Goal: Transaction & Acquisition: Purchase product/service

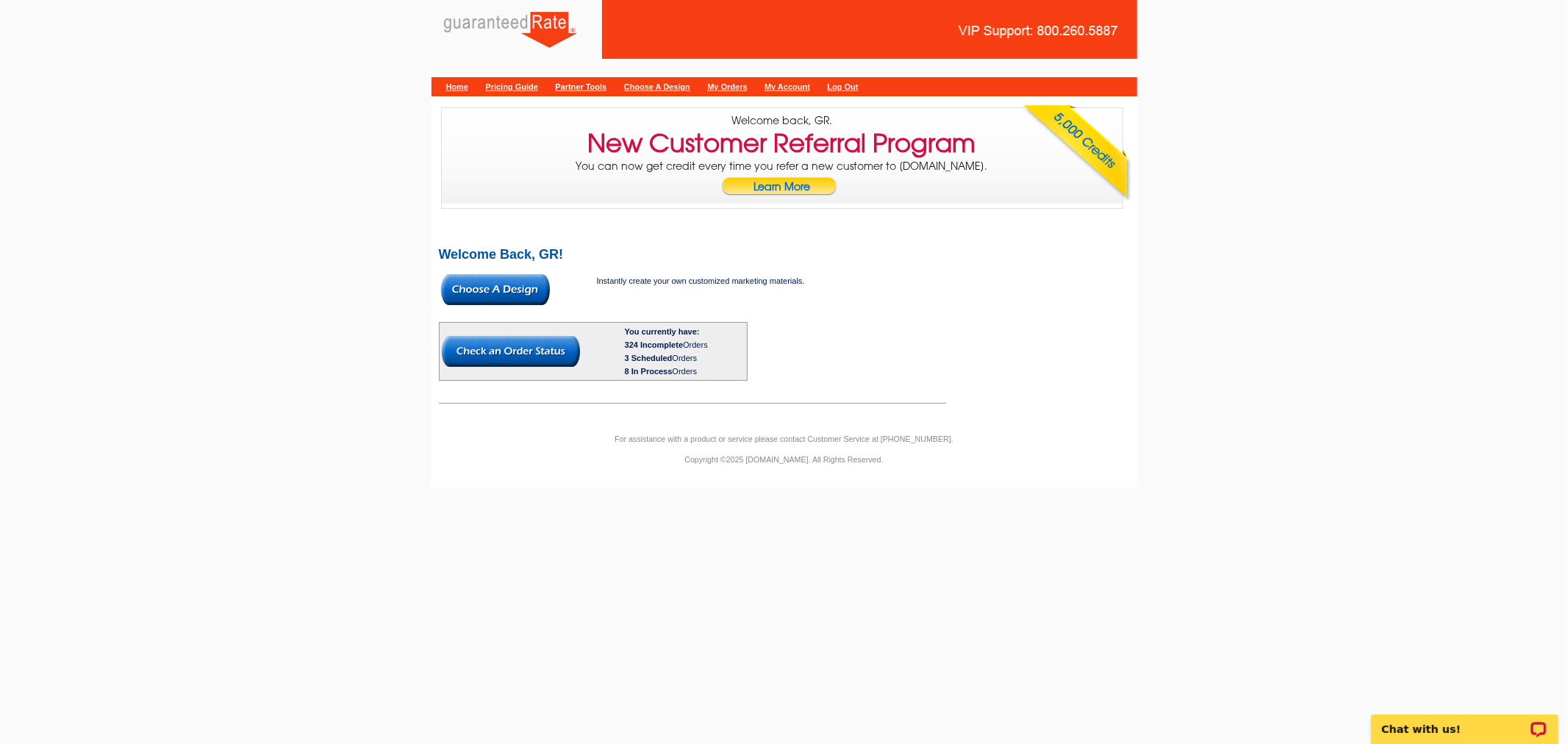
click at [518, 285] on img at bounding box center [496, 290] width 109 height 31
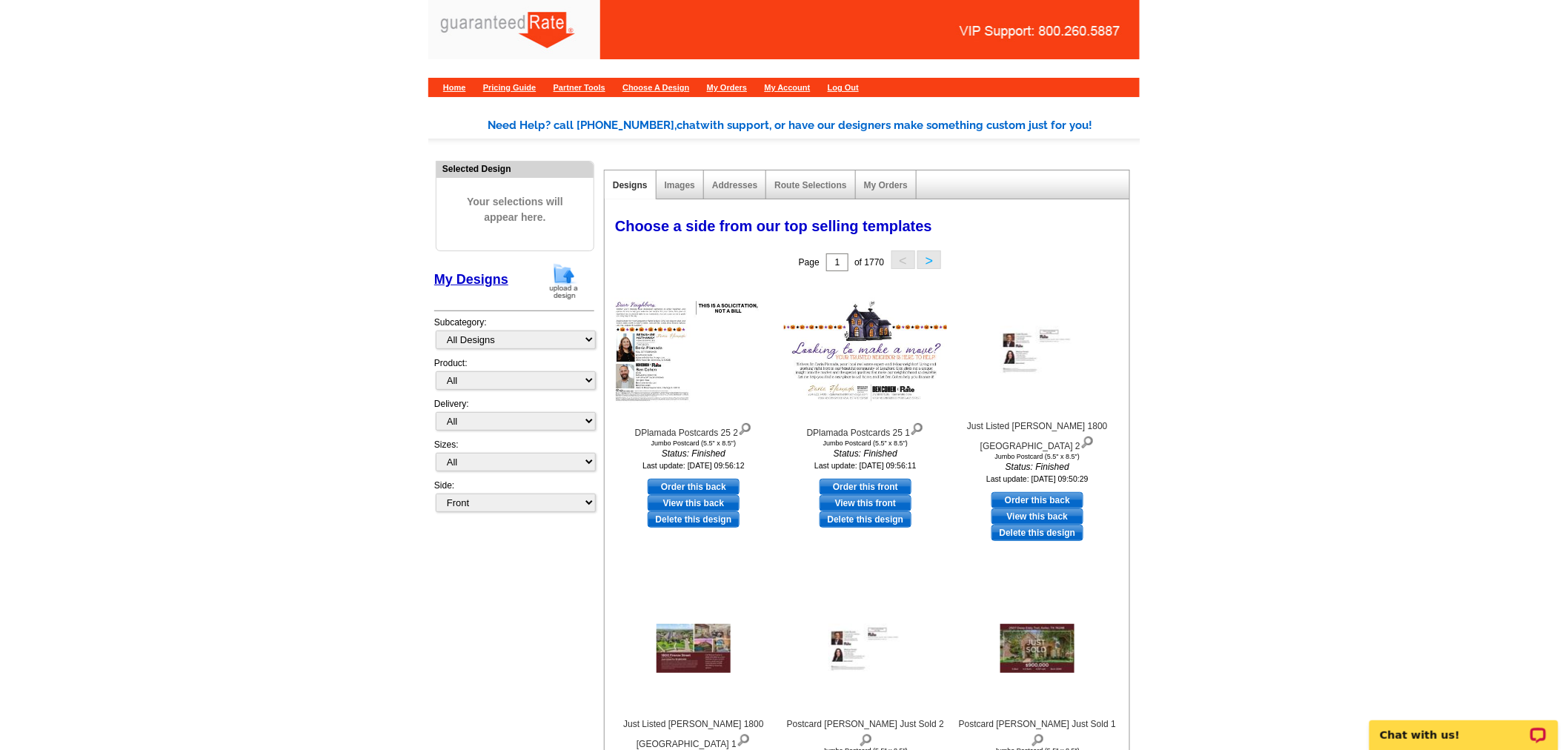
click at [561, 278] on img at bounding box center [564, 281] width 39 height 38
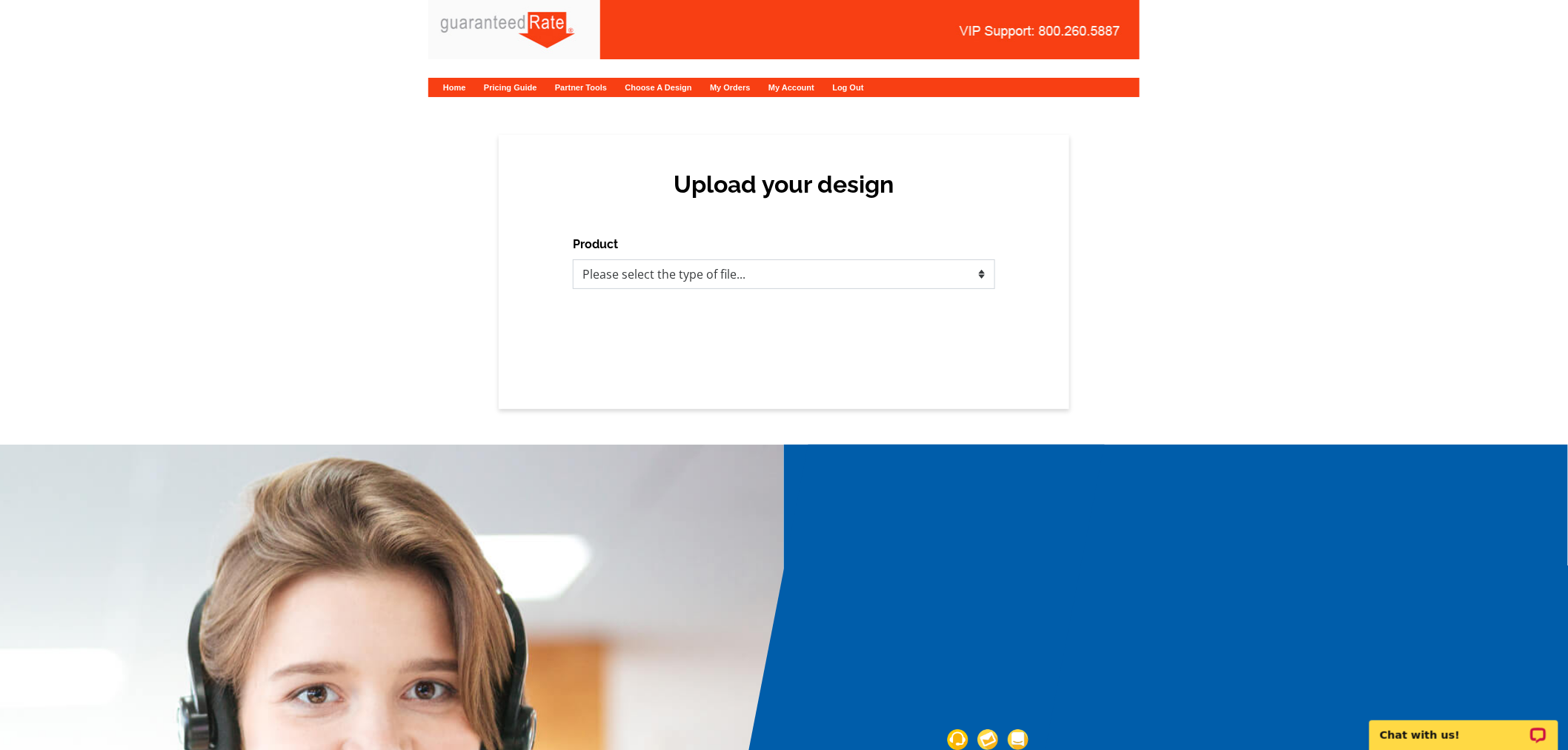
click at [651, 268] on select "Please select the type of file... Postcards Calendars Business Cards Letters an…" at bounding box center [784, 274] width 423 height 30
select select "1"
click at [573, 260] on select "Please select the type of file... Postcards Calendars Business Cards Letters an…" at bounding box center [784, 274] width 423 height 30
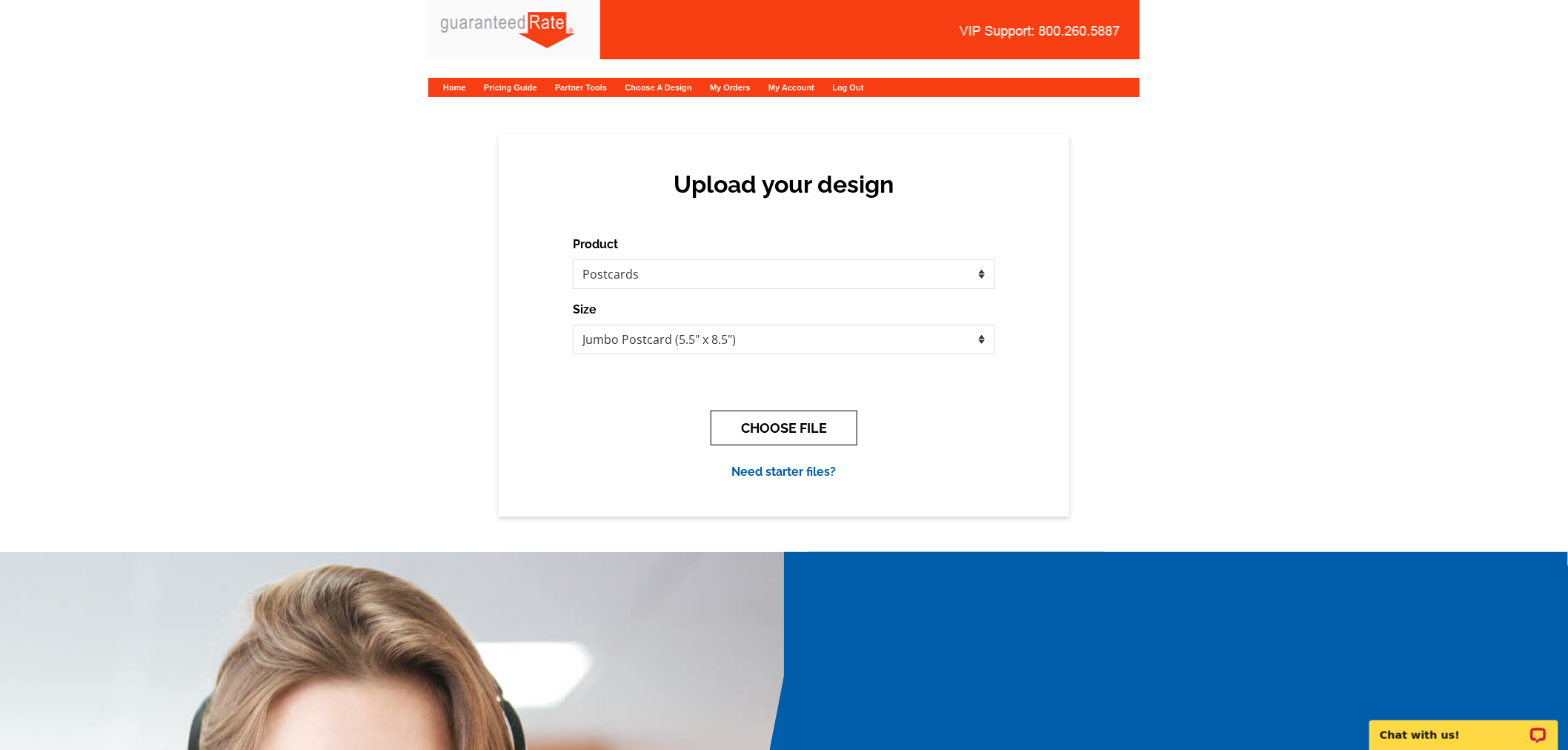
click at [771, 426] on button "CHOOSE FILE" at bounding box center [784, 428] width 147 height 35
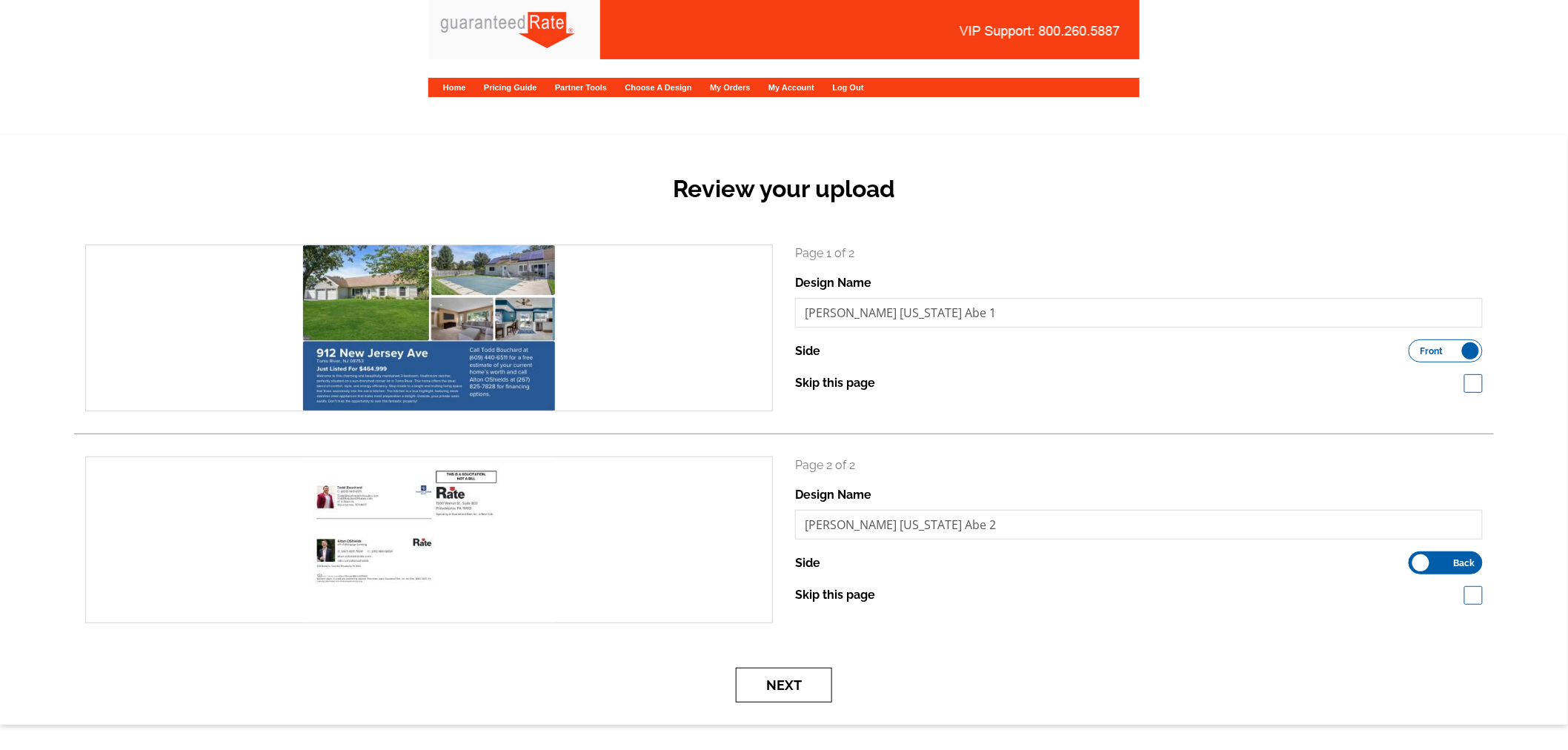
click at [785, 680] on button "Next" at bounding box center [784, 685] width 96 height 35
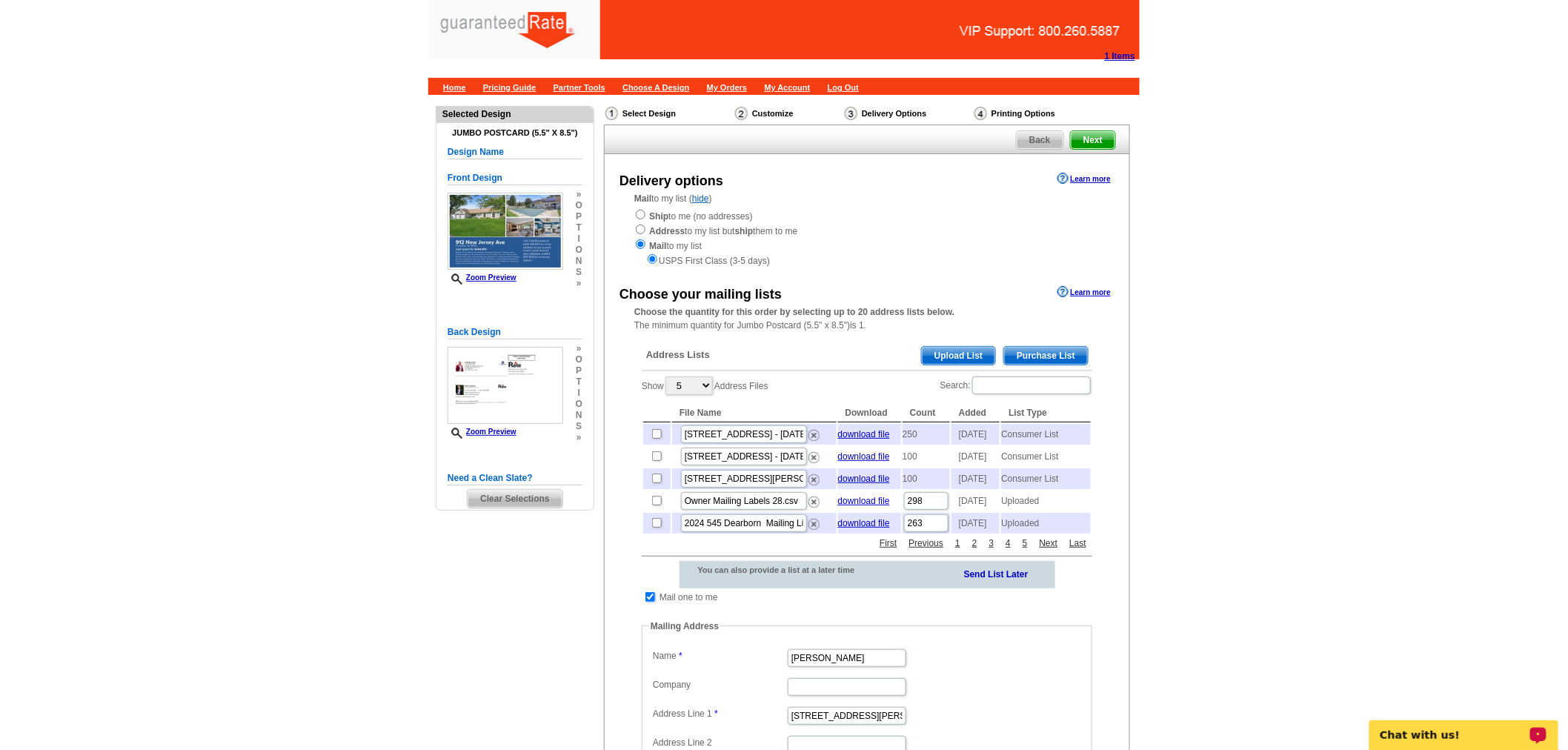
click at [648, 602] on input "checkbox" at bounding box center [650, 597] width 9 height 9
checkbox input "false"
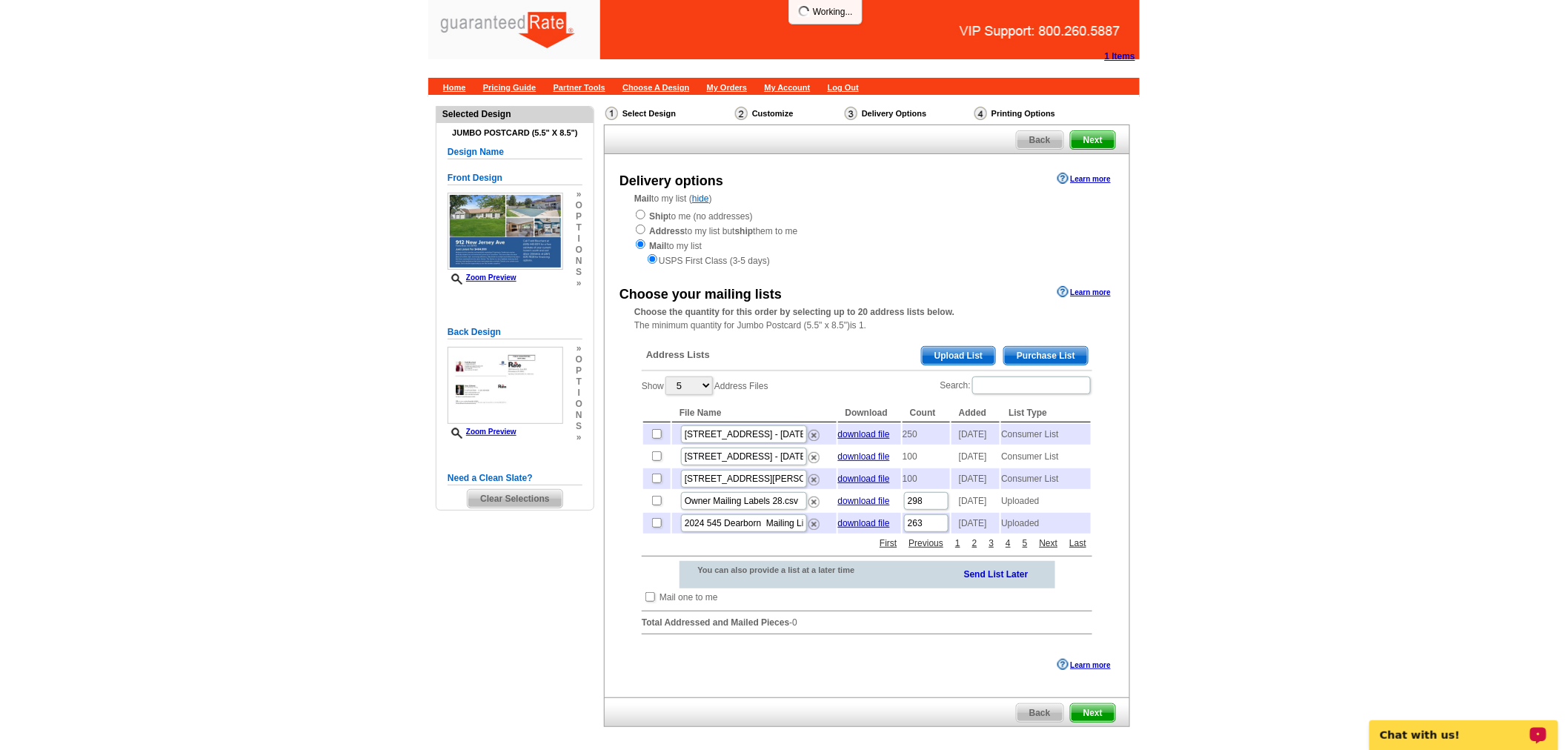
click at [1062, 360] on span "Purchase List" at bounding box center [1046, 355] width 83 height 18
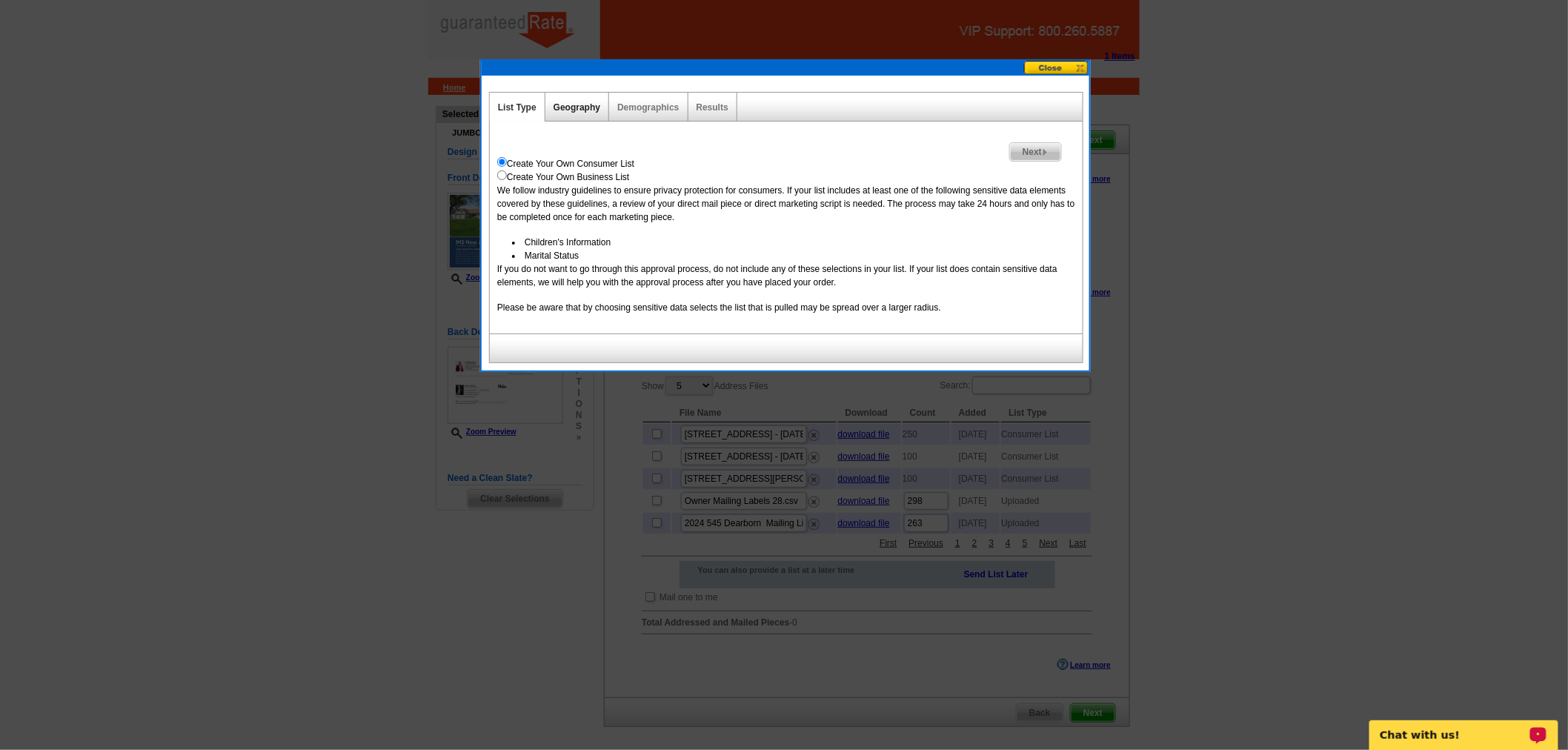
click at [562, 106] on link "Geography" at bounding box center [577, 107] width 46 height 10
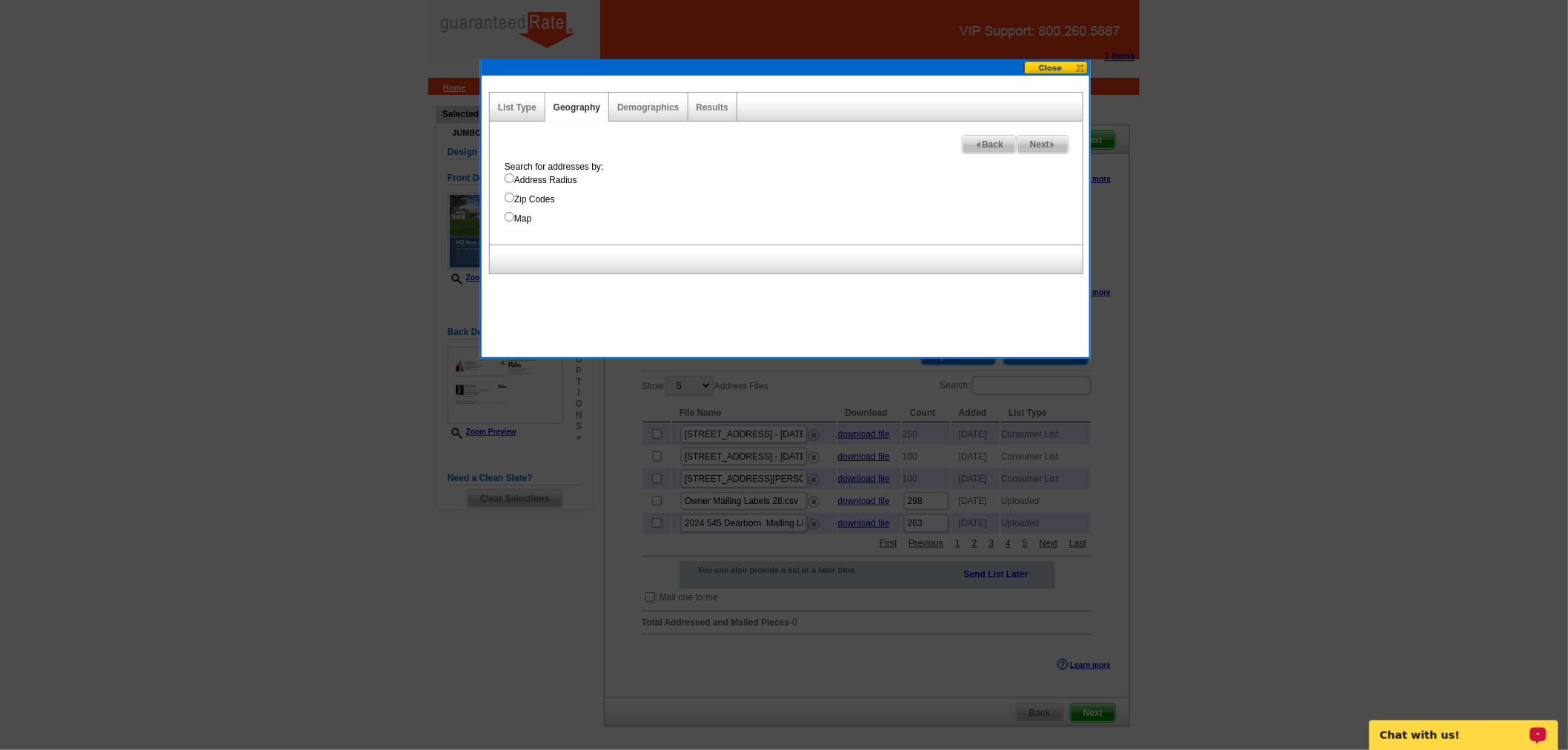
click at [552, 186] on div "Search for addresses by: Address Radius Zip Codes Map" at bounding box center [789, 193] width 585 height 65
click at [555, 183] on label "Address Radius" at bounding box center [793, 180] width 578 height 13
click at [515, 183] on input "Address Radius" at bounding box center [509, 178] width 9 height 9
radio input "true"
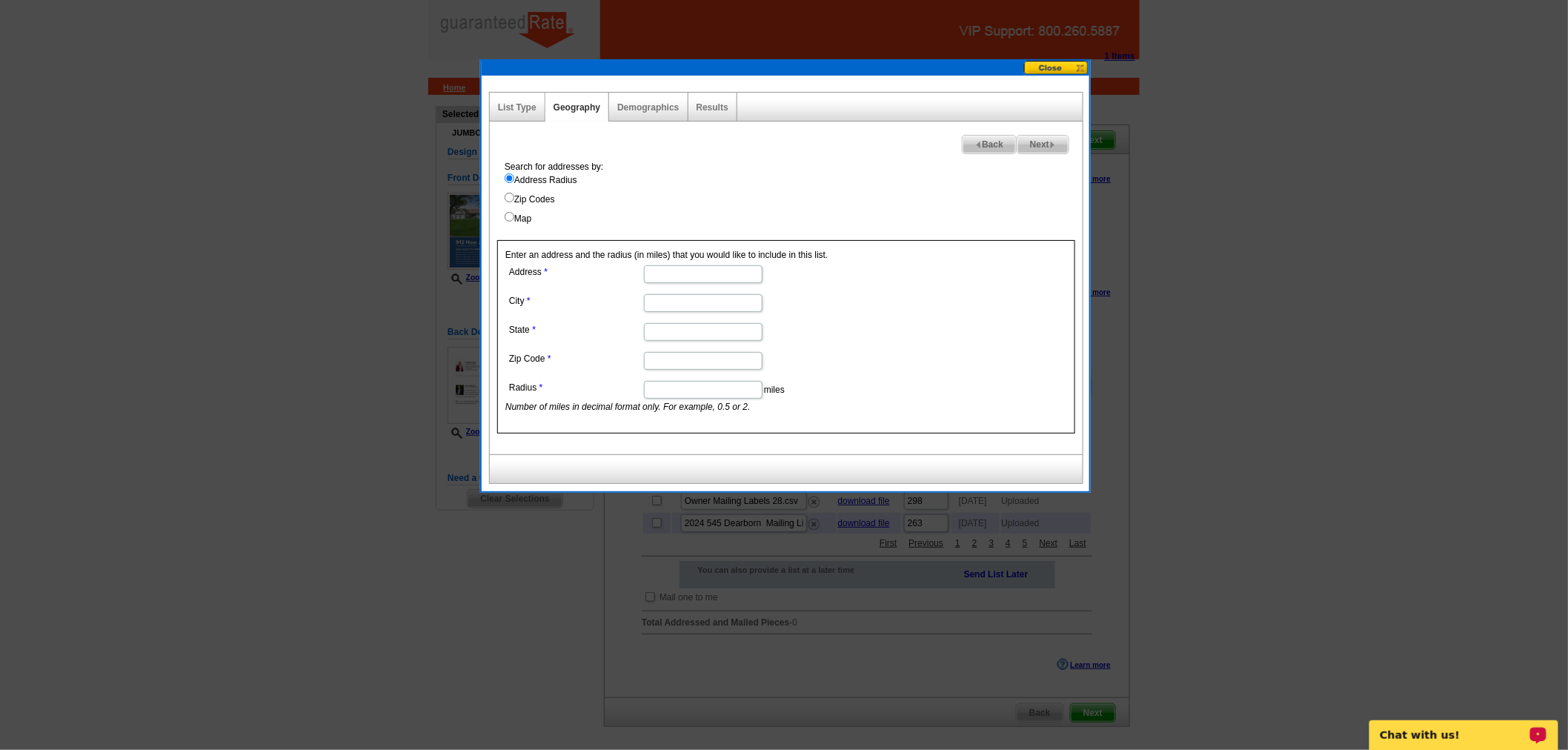
click at [679, 265] on input "Address" at bounding box center [704, 273] width 119 height 18
paste input "912 New Jersey Ave"
type input "912 New Jersey Ave"
click at [713, 306] on input "City" at bounding box center [704, 302] width 119 height 18
type input "Toms River"
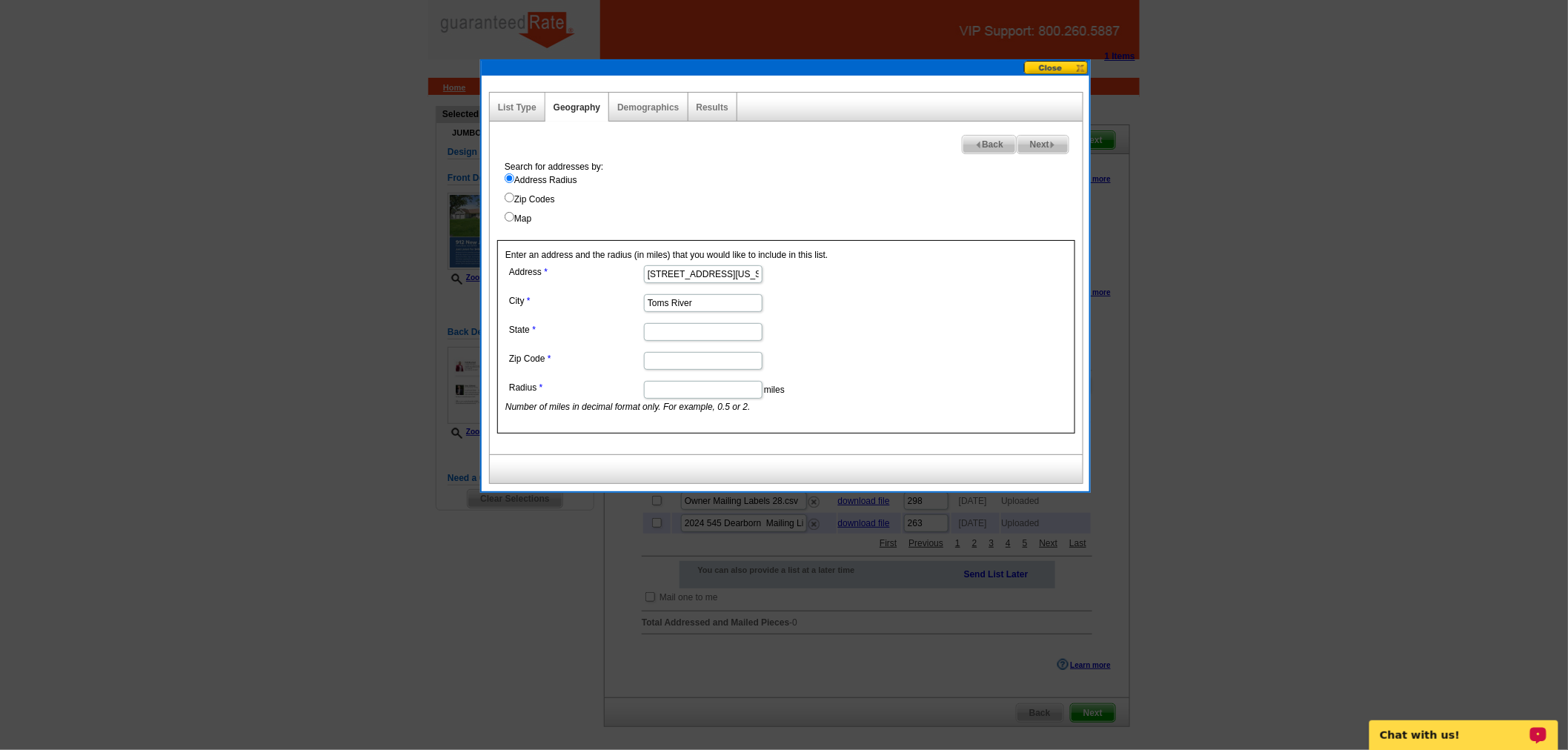
click at [714, 323] on input "State" at bounding box center [704, 331] width 119 height 18
type input "New Jersey"
paste input "08753"
type input "08753"
click at [720, 390] on input "Radius" at bounding box center [704, 389] width 119 height 18
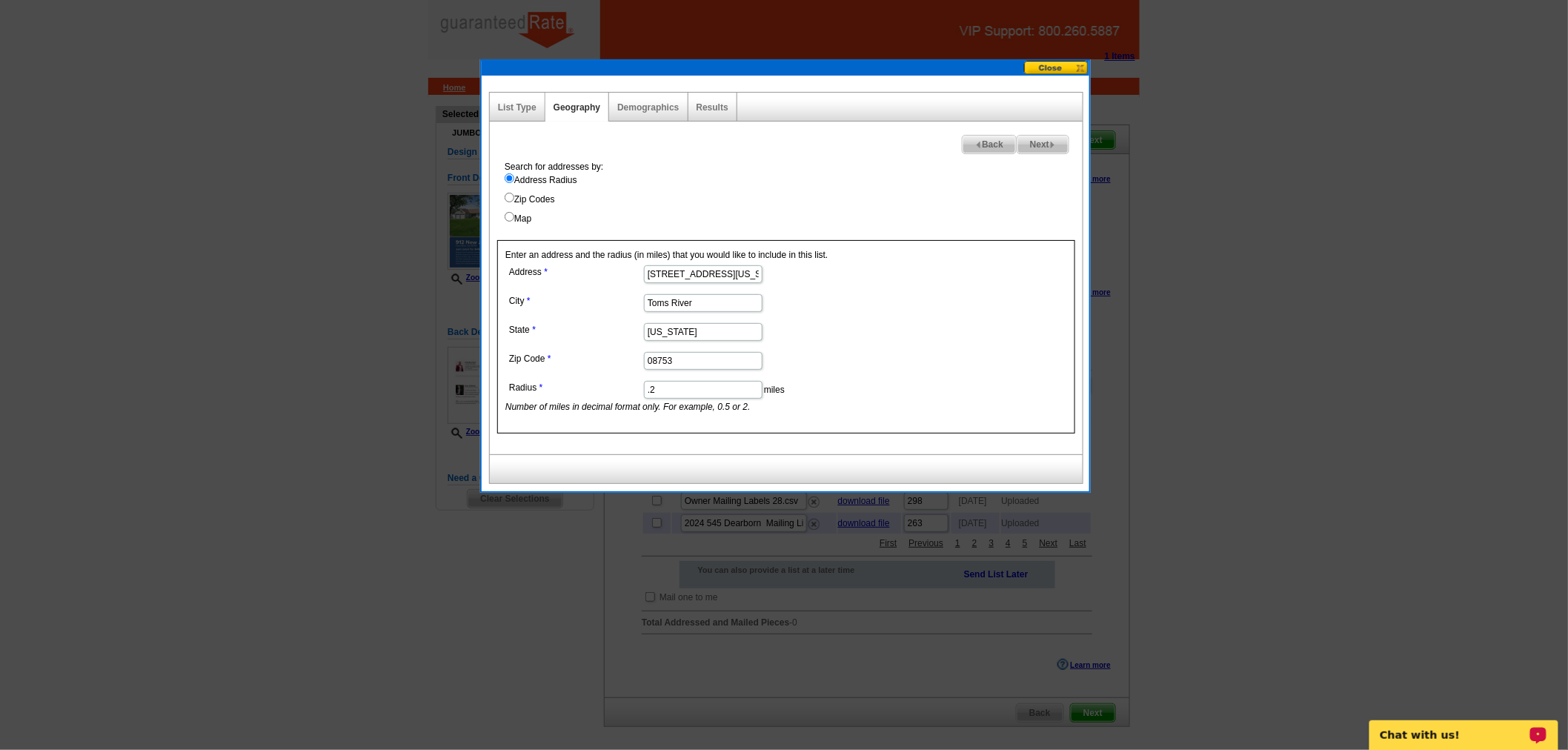
type input ".2"
click at [1041, 148] on span "Next" at bounding box center [1042, 144] width 51 height 18
select select
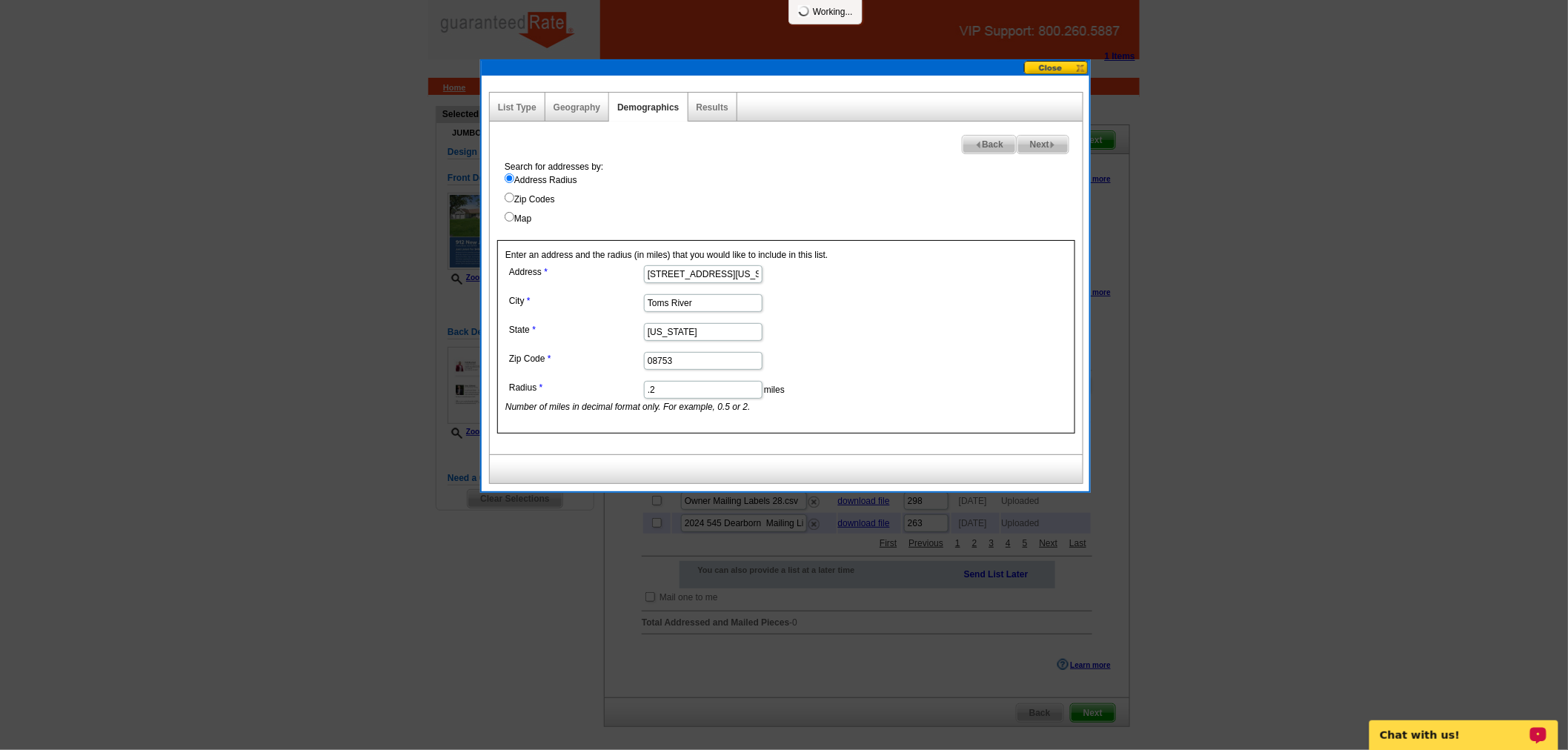
select select
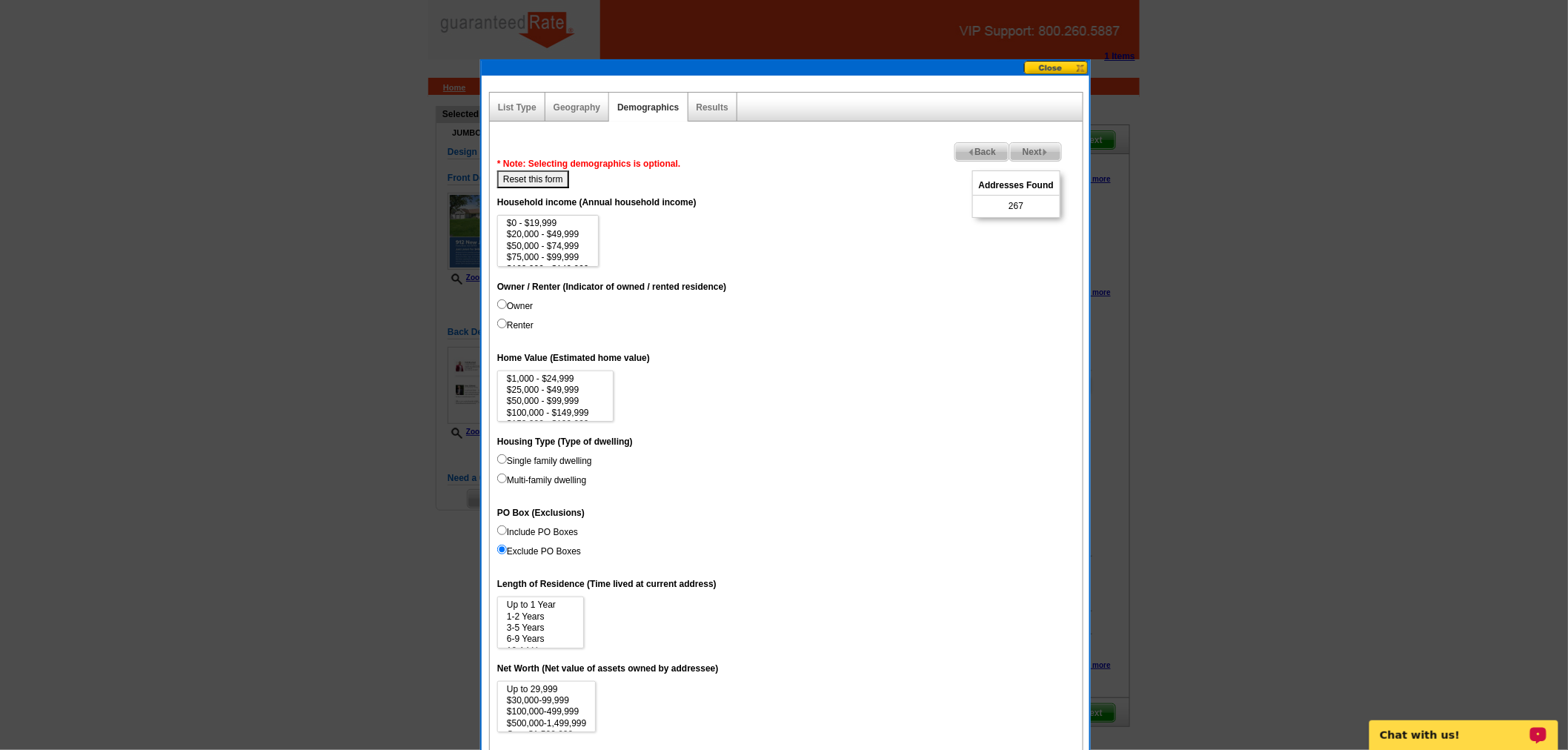
click at [1049, 150] on span "Next" at bounding box center [1035, 151] width 51 height 18
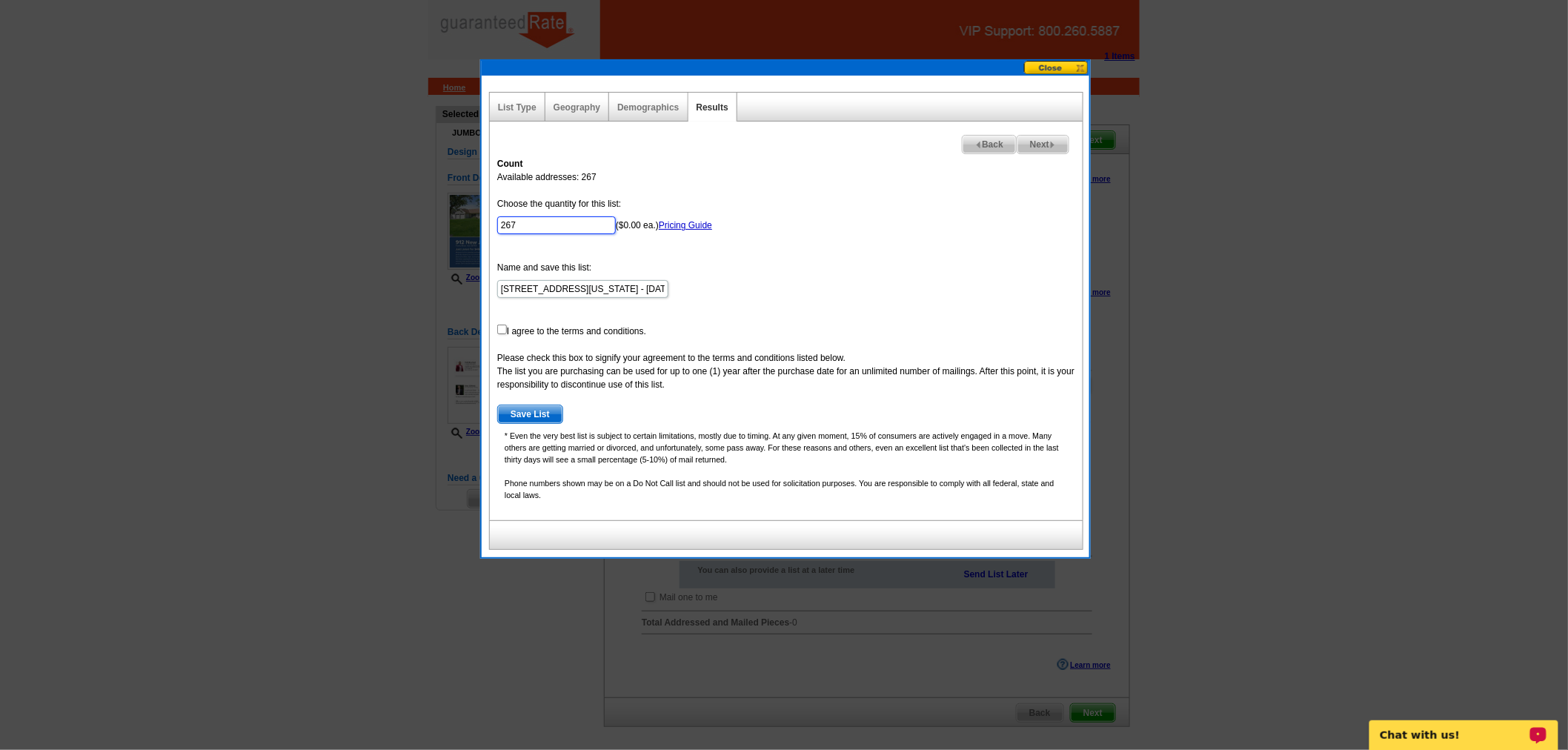
click at [548, 230] on input "267" at bounding box center [556, 224] width 119 height 18
type input "250"
click at [504, 330] on input "checkbox" at bounding box center [502, 329] width 9 height 9
checkbox input "true"
click at [526, 405] on span "Save List" at bounding box center [530, 413] width 65 height 18
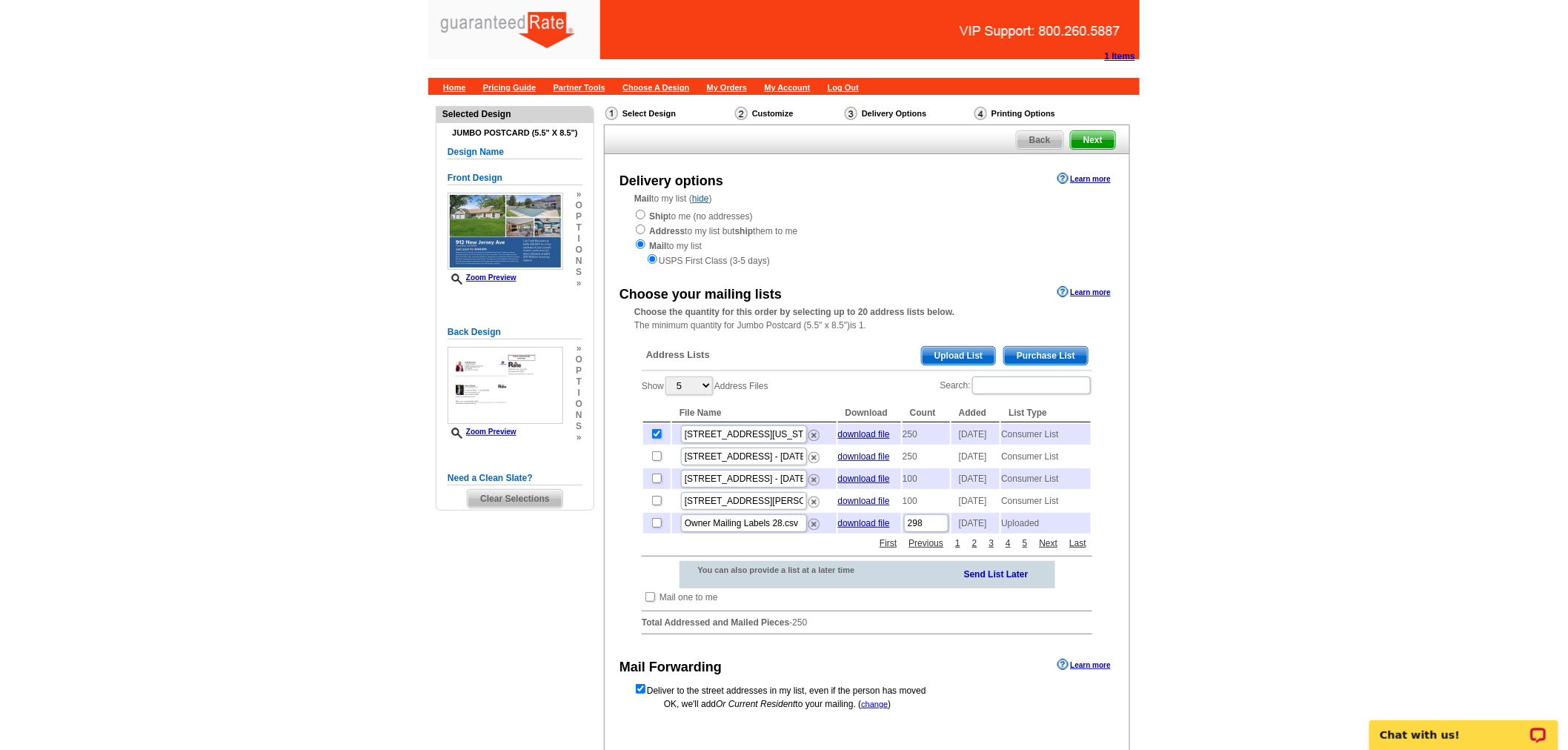
scroll to position [188, 0]
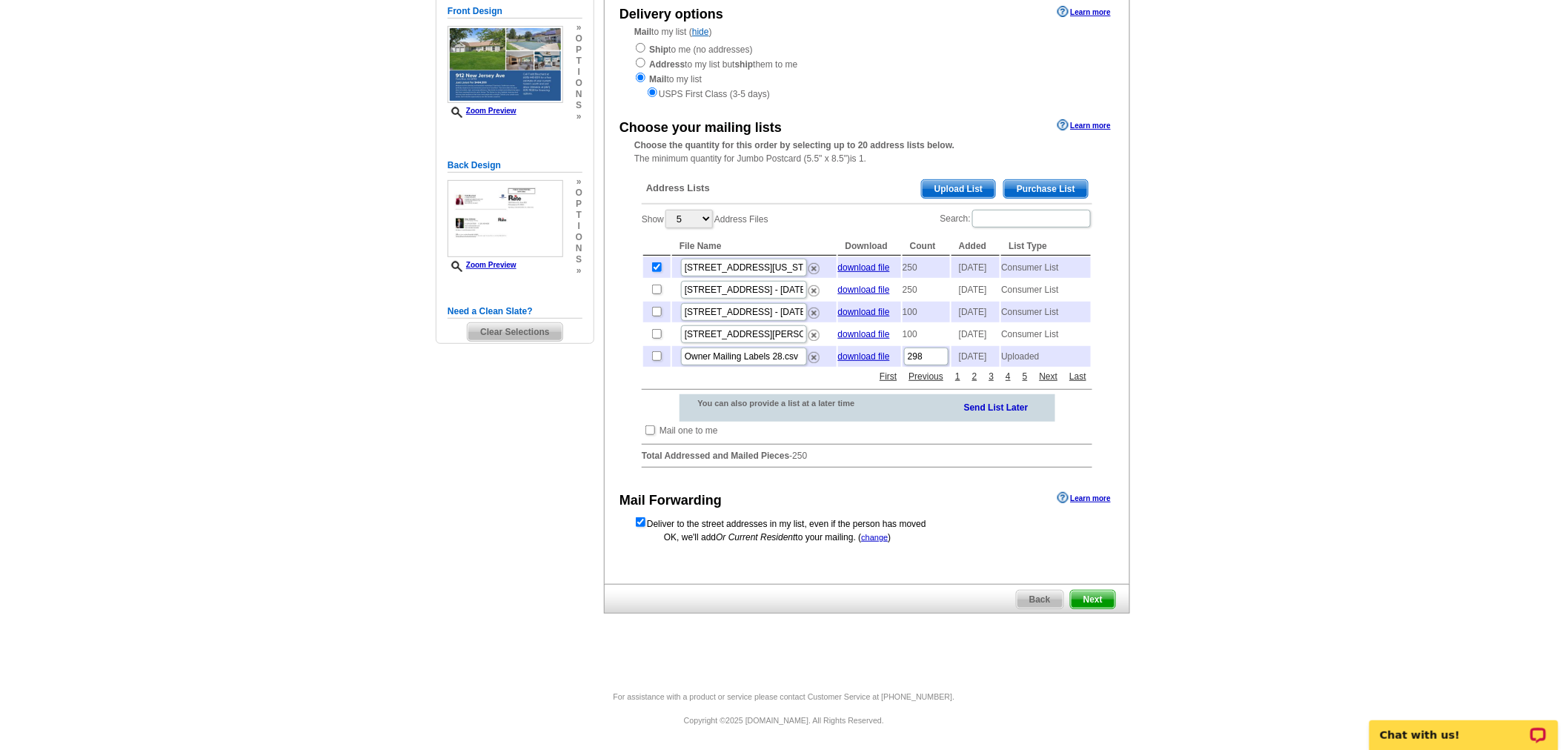
click at [1102, 602] on span "Next" at bounding box center [1093, 599] width 45 height 18
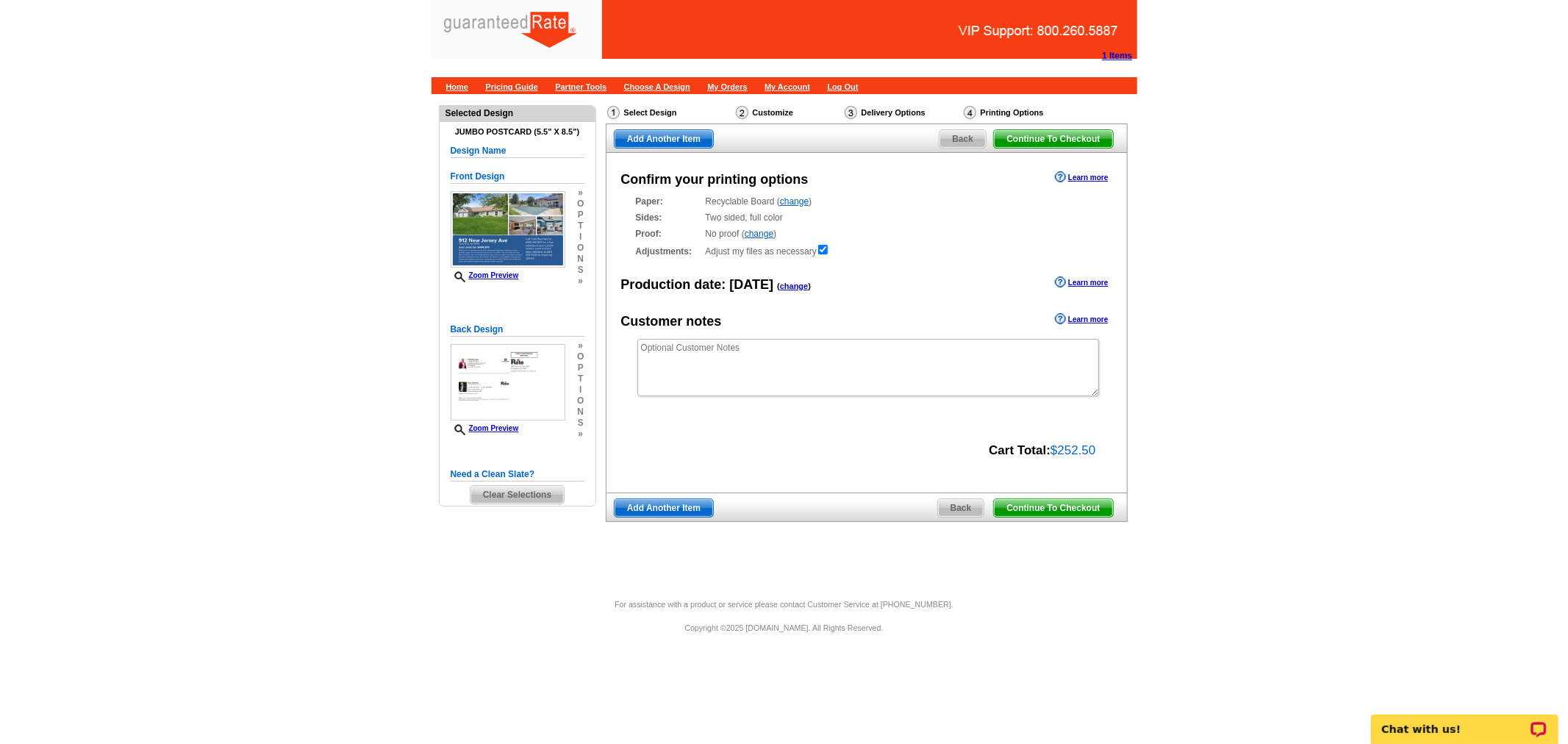
click at [1020, 510] on span "Continue To Checkout" at bounding box center [1053, 508] width 119 height 17
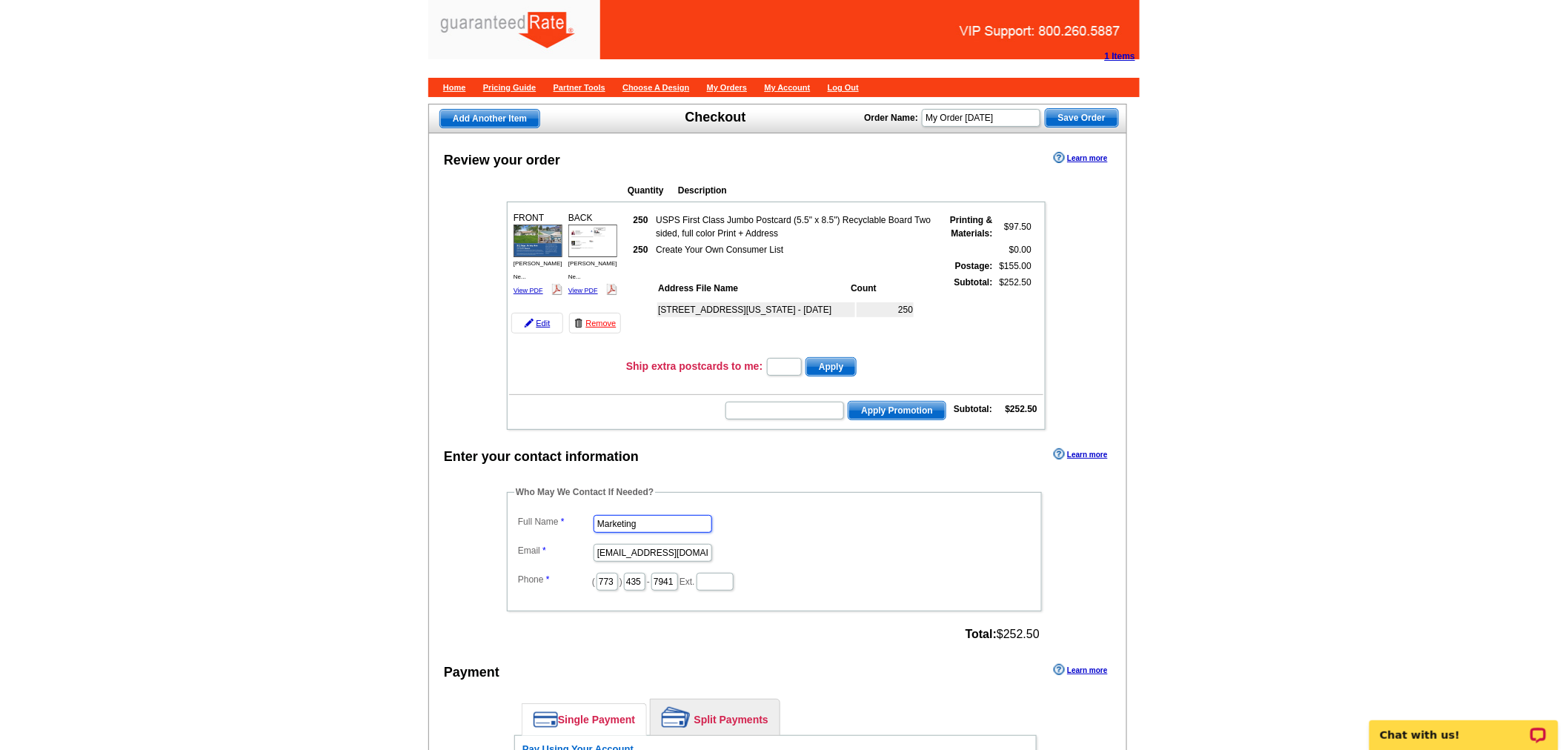
drag, startPoint x: 647, startPoint y: 515, endPoint x: 465, endPoint y: 477, distance: 185.9
type input "[PERSON_NAME]"
drag, startPoint x: 593, startPoint y: 539, endPoint x: 808, endPoint y: 553, distance: 215.5
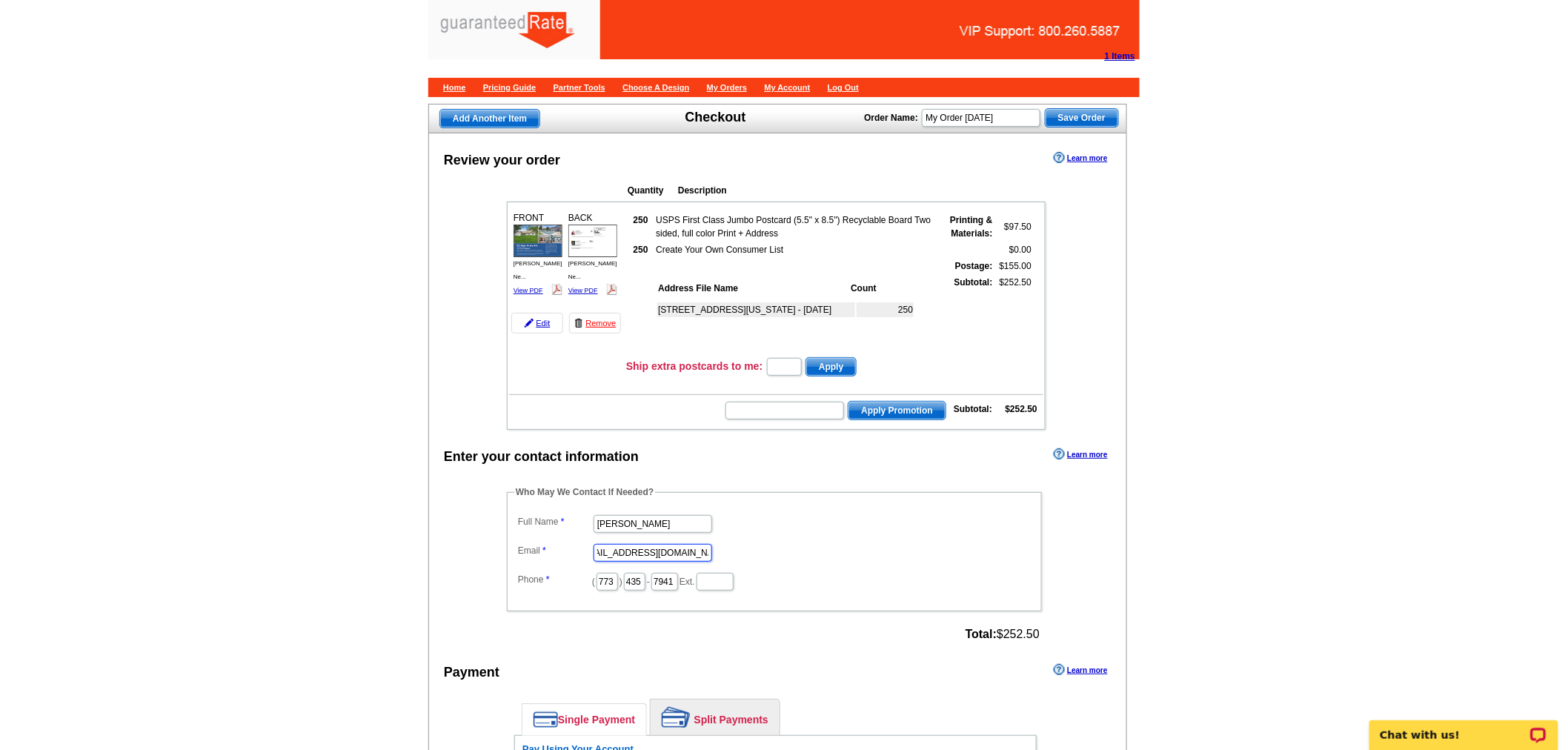
click at [808, 553] on dl "Full Name [PERSON_NAME] Email [EMAIL_ADDRESS][DOMAIN_NAME] Phone ( 773 ) 435 - …" at bounding box center [774, 551] width 520 height 81
type input "[EMAIL_ADDRESS][PERSON_NAME][DOMAIN_NAME]"
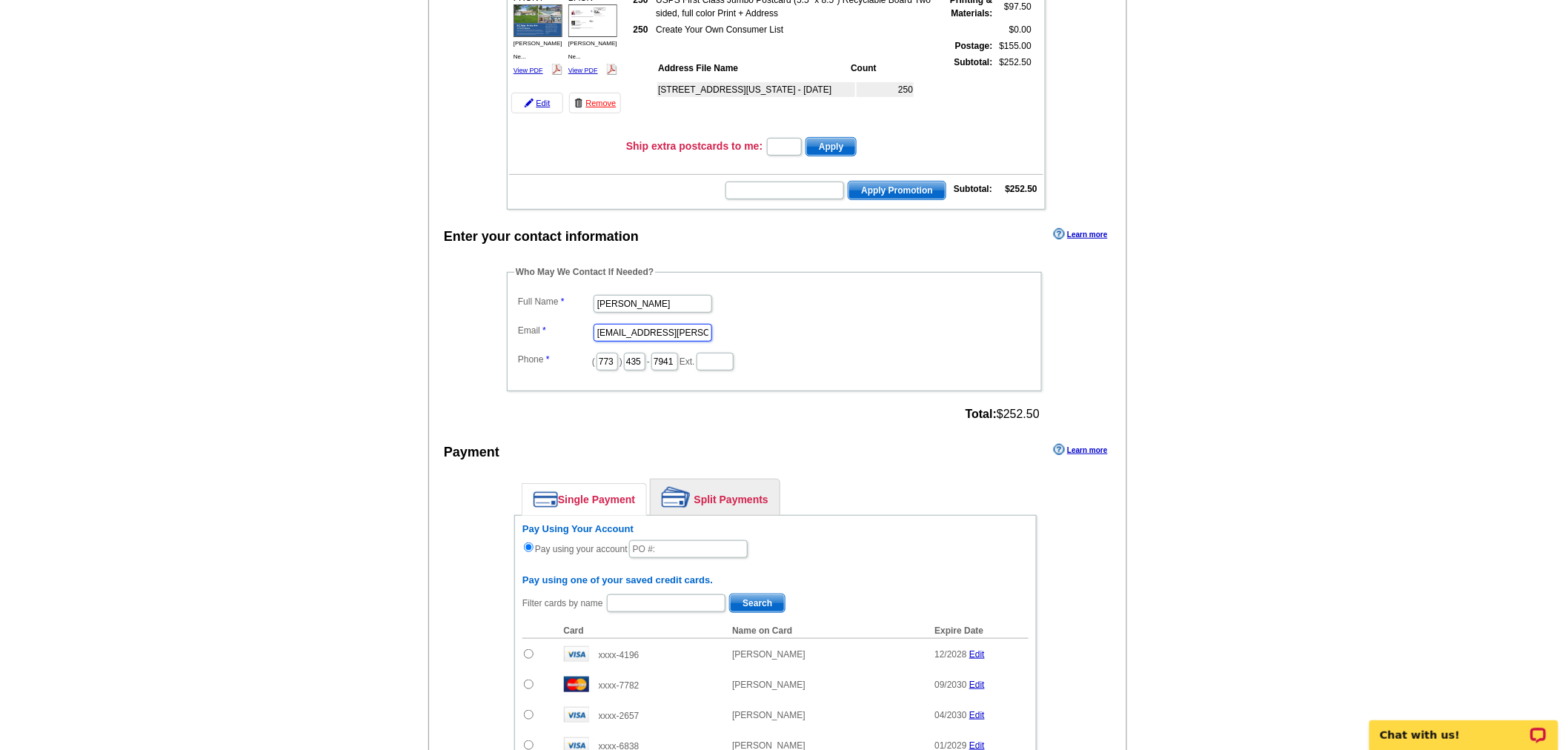
scroll to position [221, 0]
click at [736, 486] on link "Split Payments" at bounding box center [715, 496] width 129 height 35
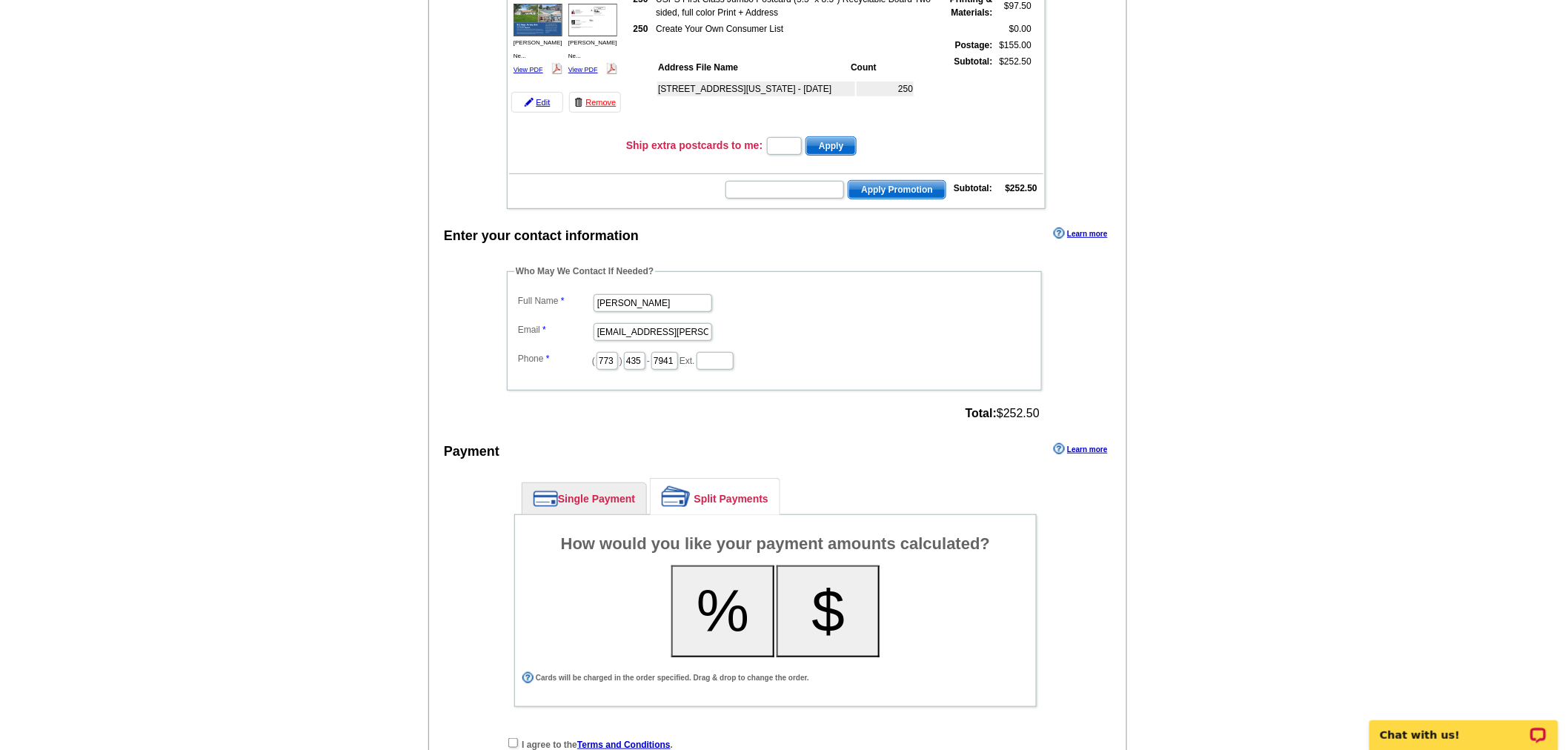
click at [728, 591] on button "%" at bounding box center [722, 611] width 103 height 92
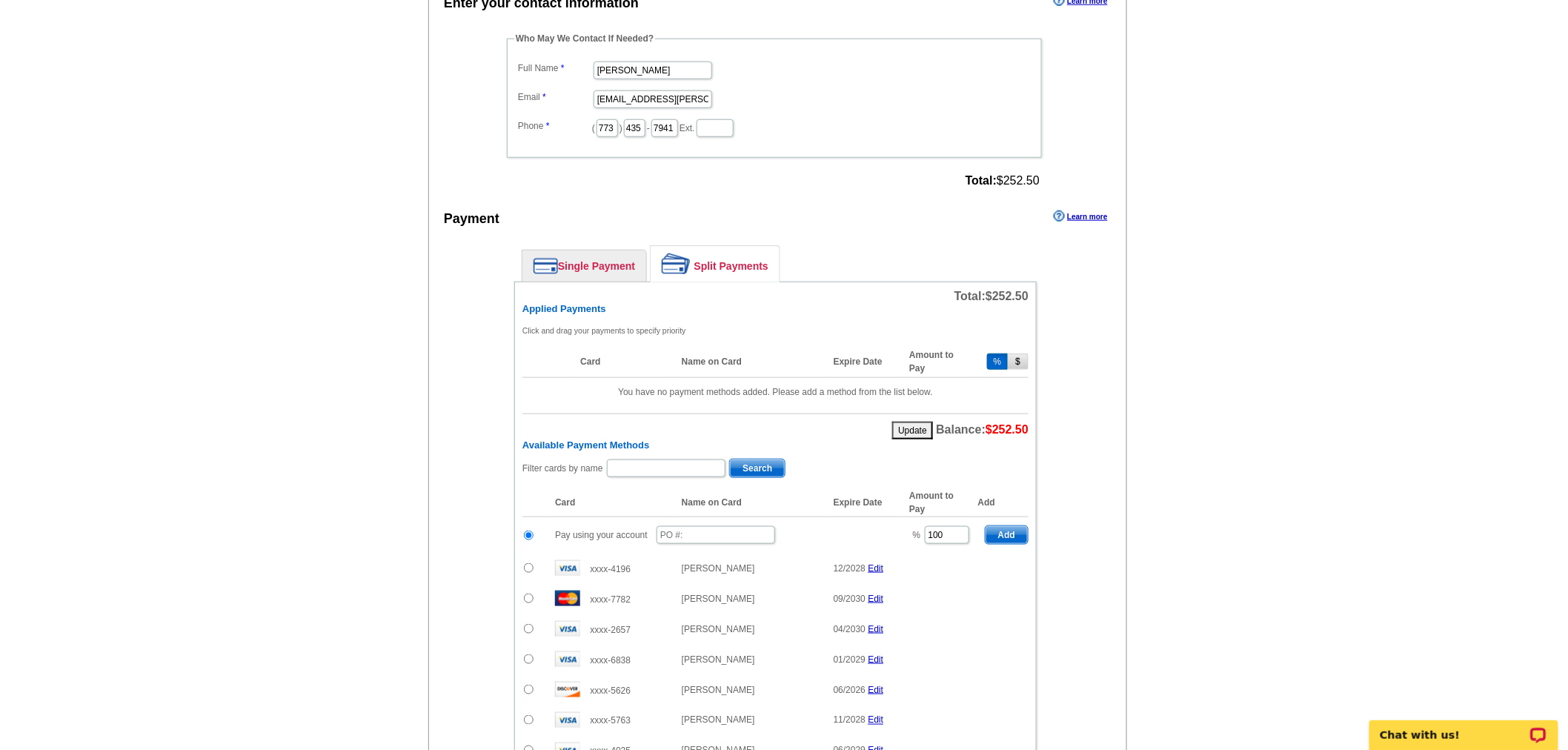
scroll to position [456, 0]
click at [747, 524] on input "text" at bounding box center [716, 532] width 119 height 18
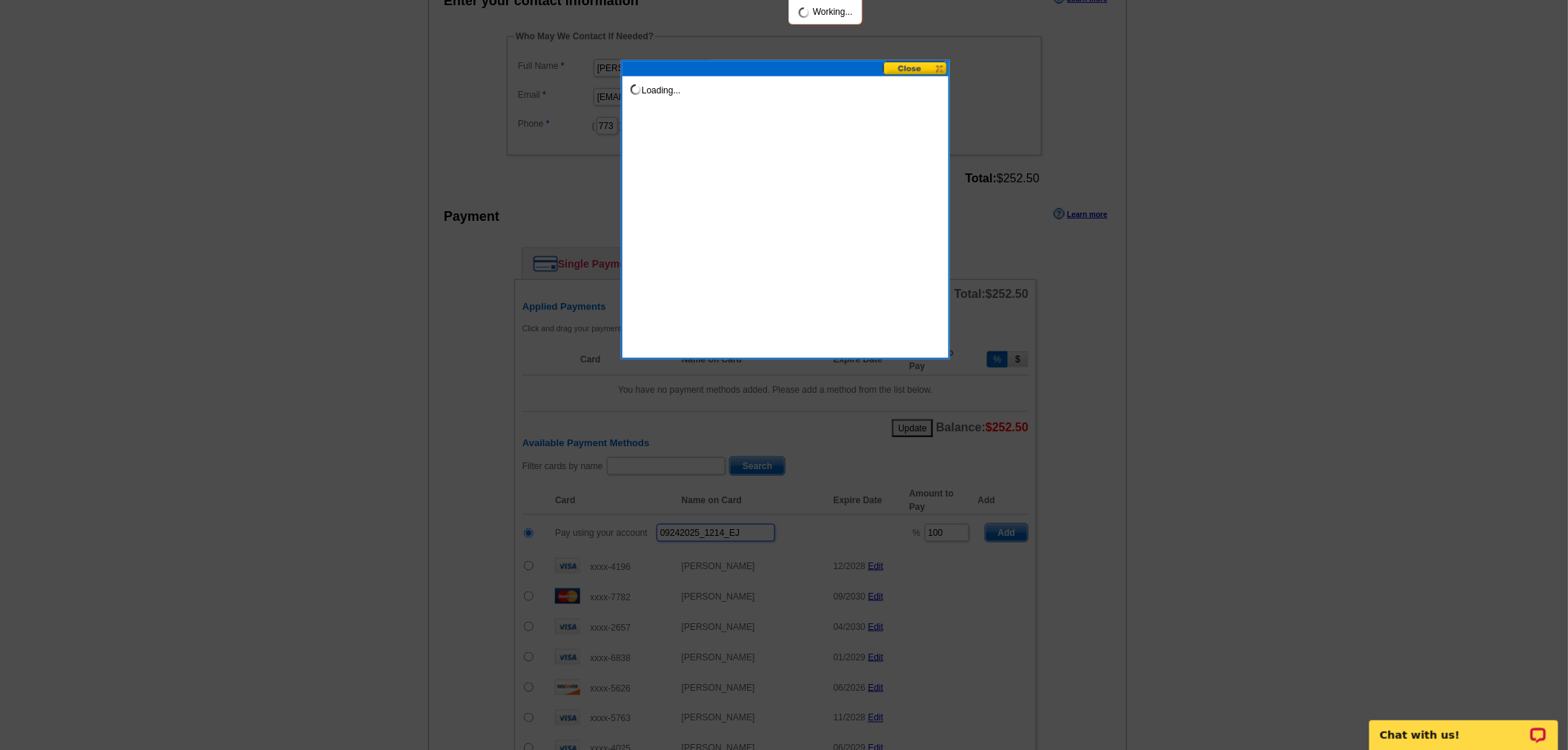
type input "09242025_1214_EJ"
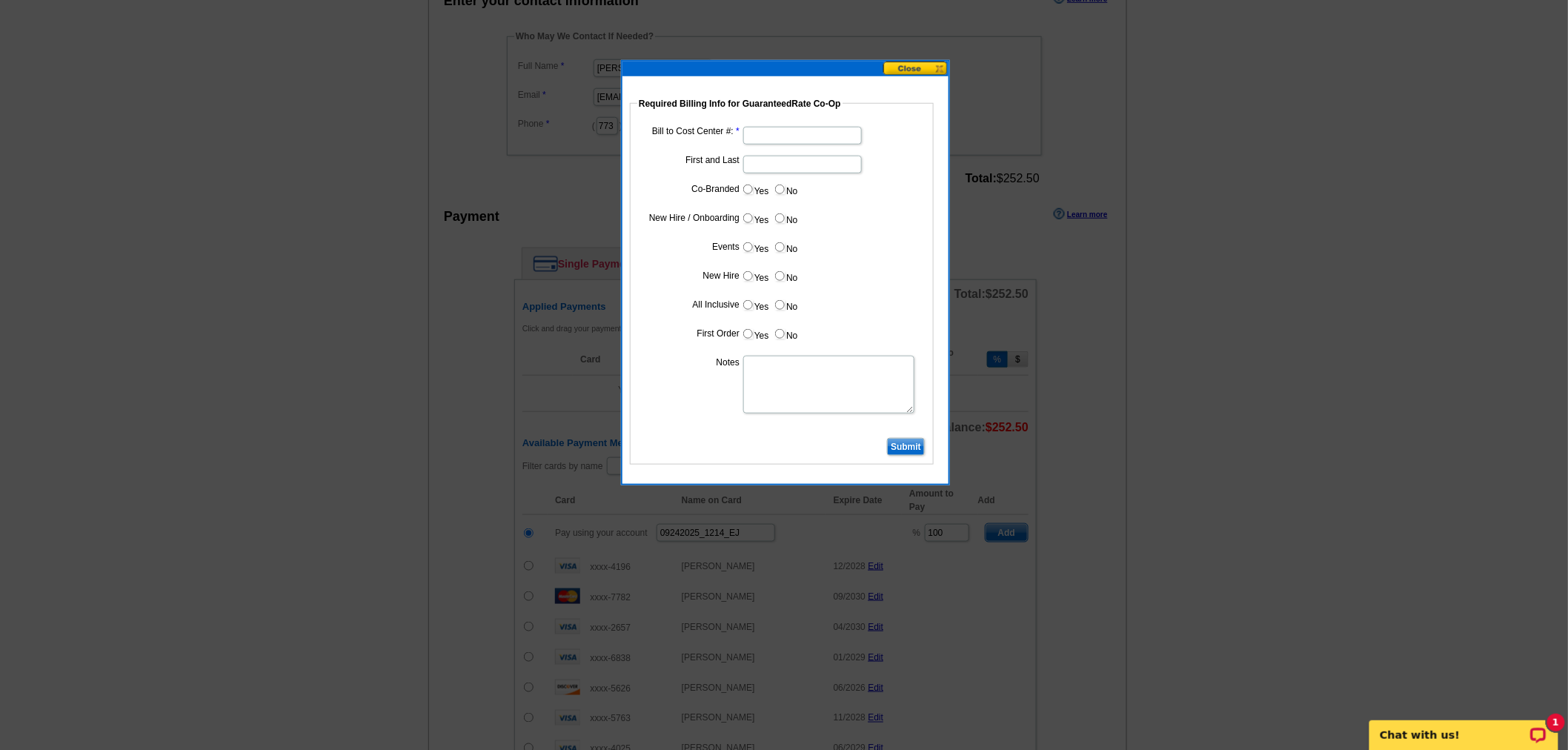
click at [782, 139] on input "Bill to Cost Center #:" at bounding box center [803, 135] width 119 height 18
type input "5093"
click at [781, 161] on input "First and Last" at bounding box center [803, 164] width 119 height 18
type input "Alton OShields"
click at [755, 186] on label "Yes" at bounding box center [756, 189] width 28 height 17
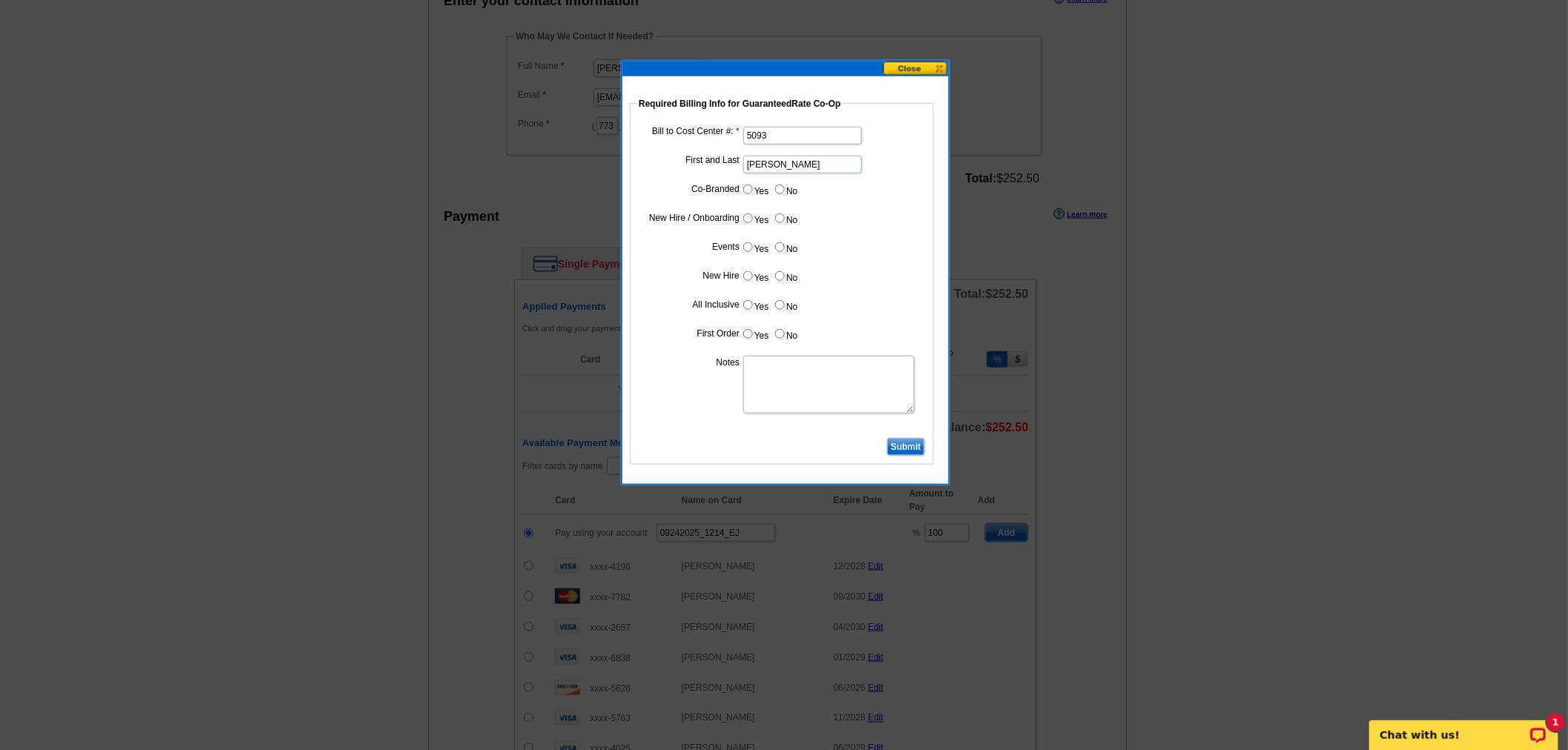
click at [753, 186] on input "Yes" at bounding box center [748, 189] width 9 height 9
radio input "true"
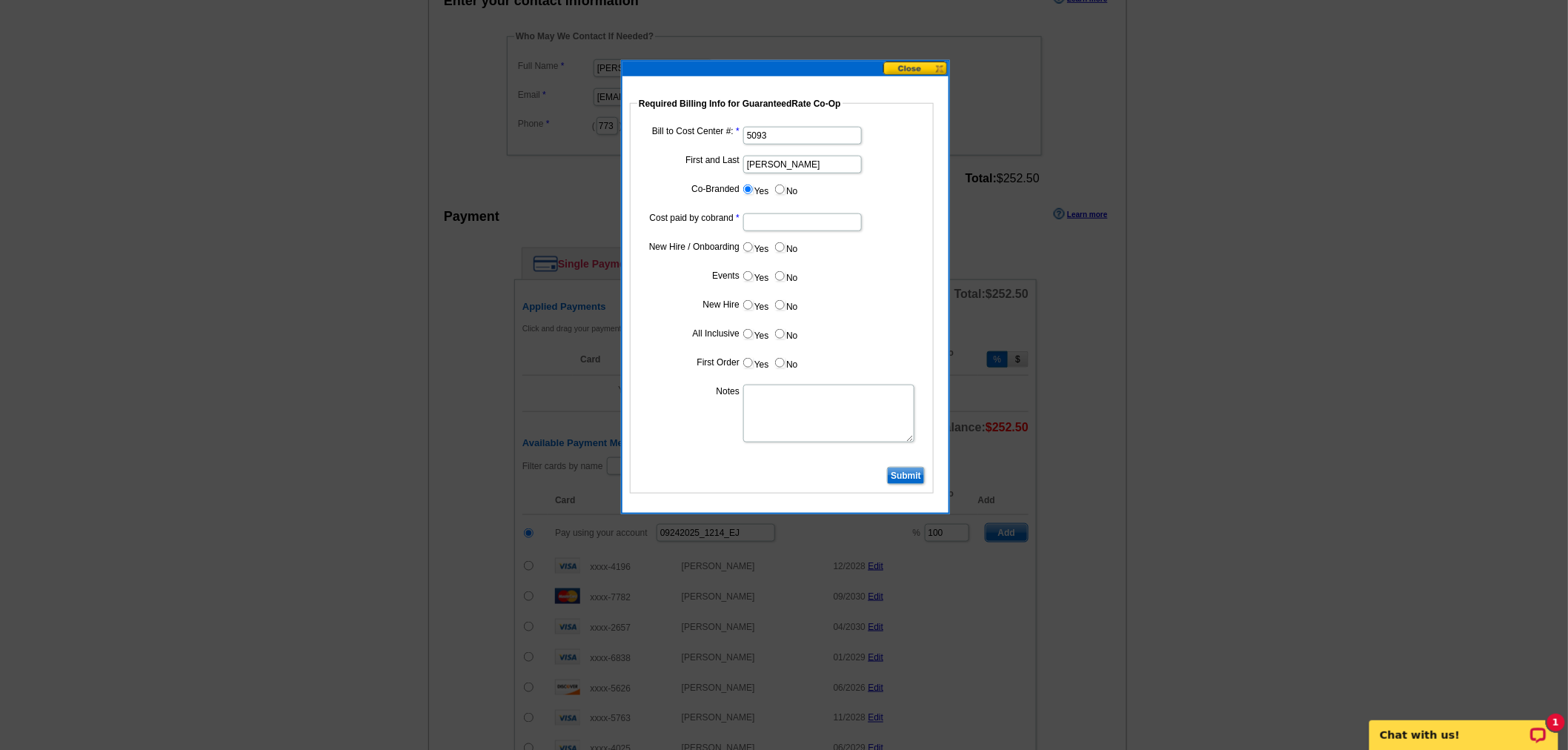
click at [775, 226] on input "Cost paid by cobrand" at bounding box center [803, 222] width 119 height 18
type input "50%"
click at [781, 248] on input "No" at bounding box center [780, 247] width 9 height 9
radio input "true"
click at [781, 277] on input "No" at bounding box center [780, 276] width 9 height 9
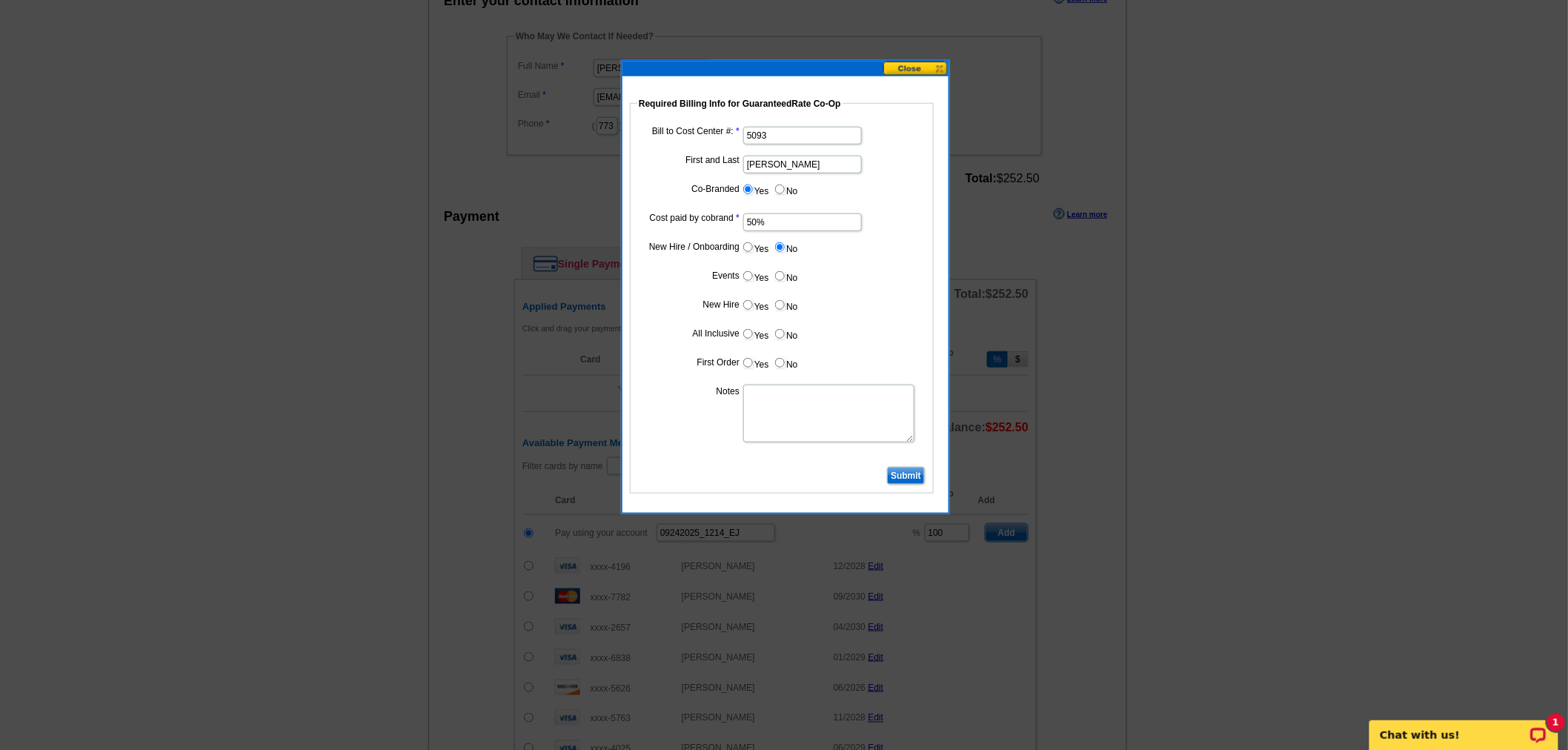
radio input "true"
click at [781, 308] on label "No" at bounding box center [785, 305] width 24 height 17
click at [781, 308] on input "No" at bounding box center [780, 305] width 9 height 9
radio input "true"
click at [781, 334] on input "No" at bounding box center [780, 334] width 9 height 9
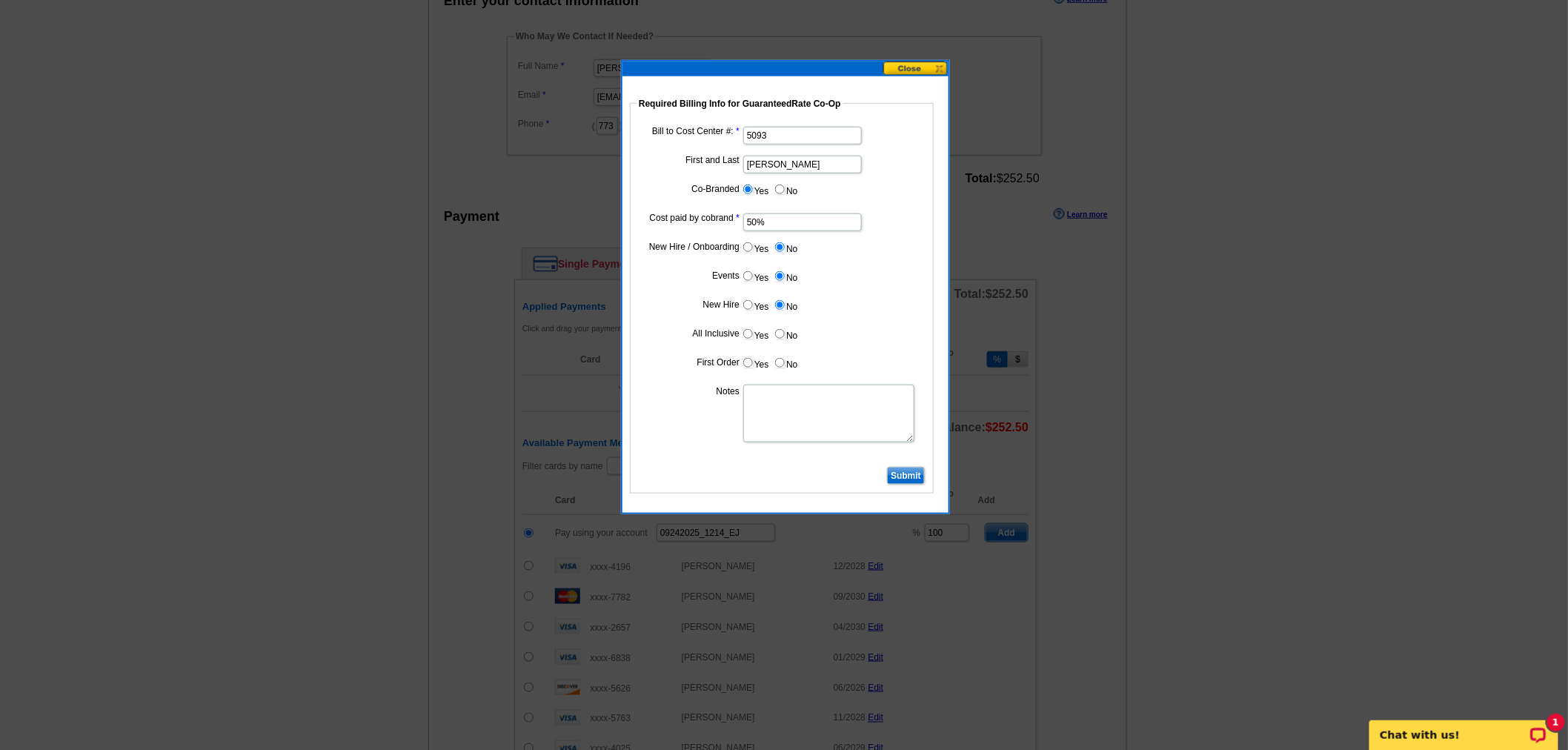
radio input "true"
click at [782, 354] on label "No" at bounding box center [785, 362] width 24 height 17
click at [782, 358] on input "No" at bounding box center [780, 362] width 9 height 9
radio input "true"
click at [784, 435] on textarea "Notes" at bounding box center [829, 413] width 172 height 57
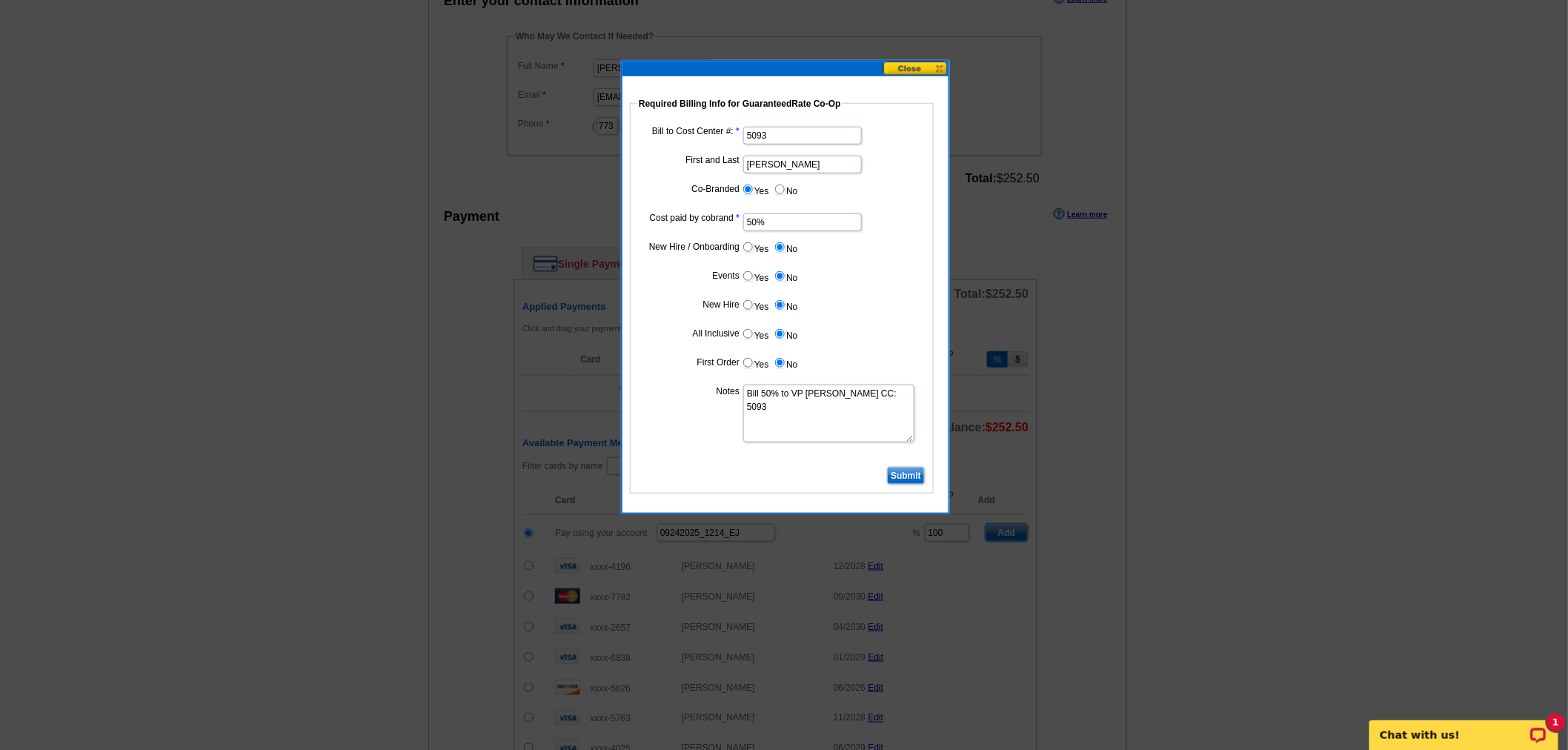
type textarea "Bill 50% to VP Alton OShields CC: 5093"
click at [909, 467] on input "Submit" at bounding box center [906, 476] width 38 height 18
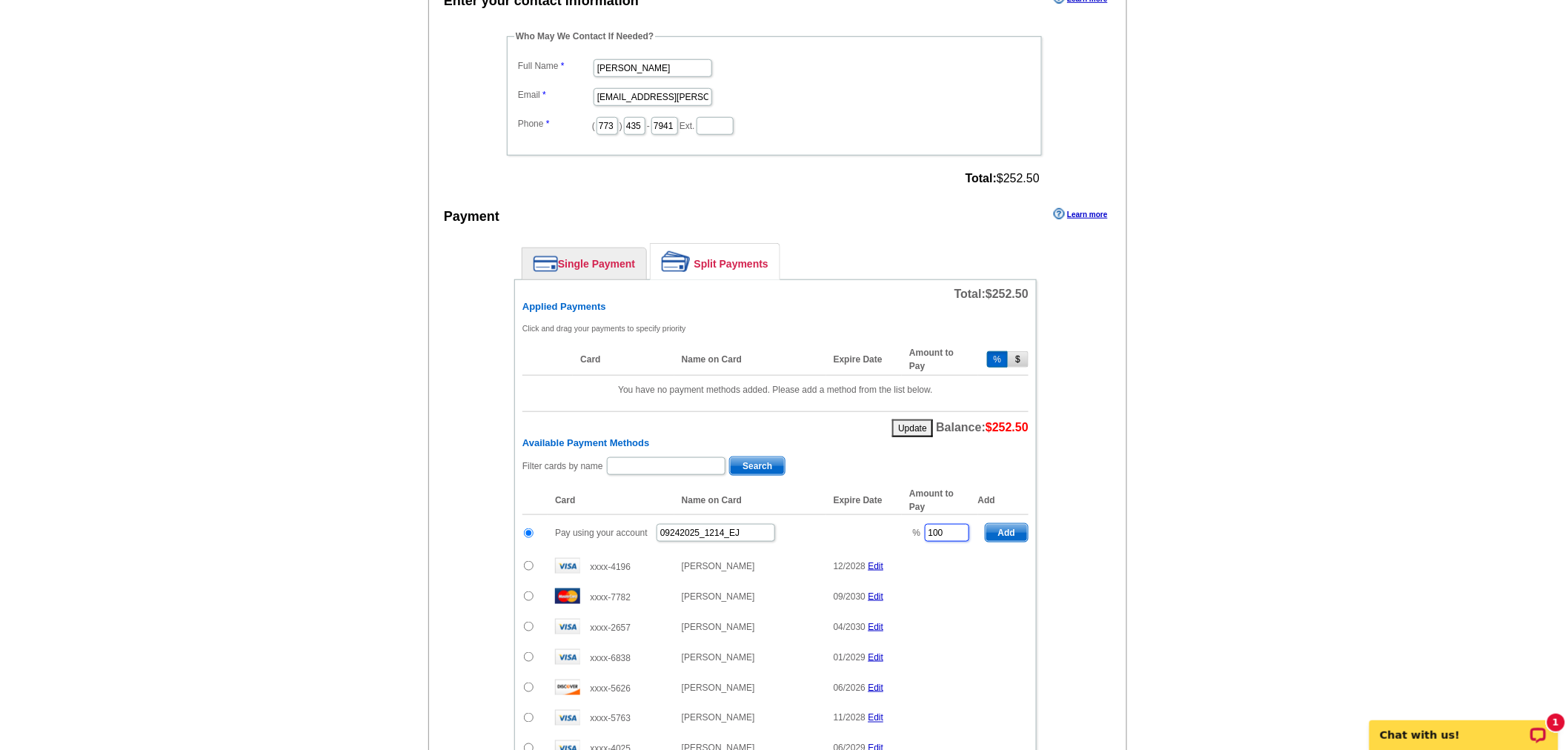
drag, startPoint x: 947, startPoint y: 521, endPoint x: 870, endPoint y: 519, distance: 77.0
click at [870, 519] on tr "Pay using your account 09242025_1214_EJ % 100 Add" at bounding box center [775, 532] width 506 height 36
click at [1006, 524] on span "Add" at bounding box center [1007, 532] width 43 height 18
type input "100"
radio input "false"
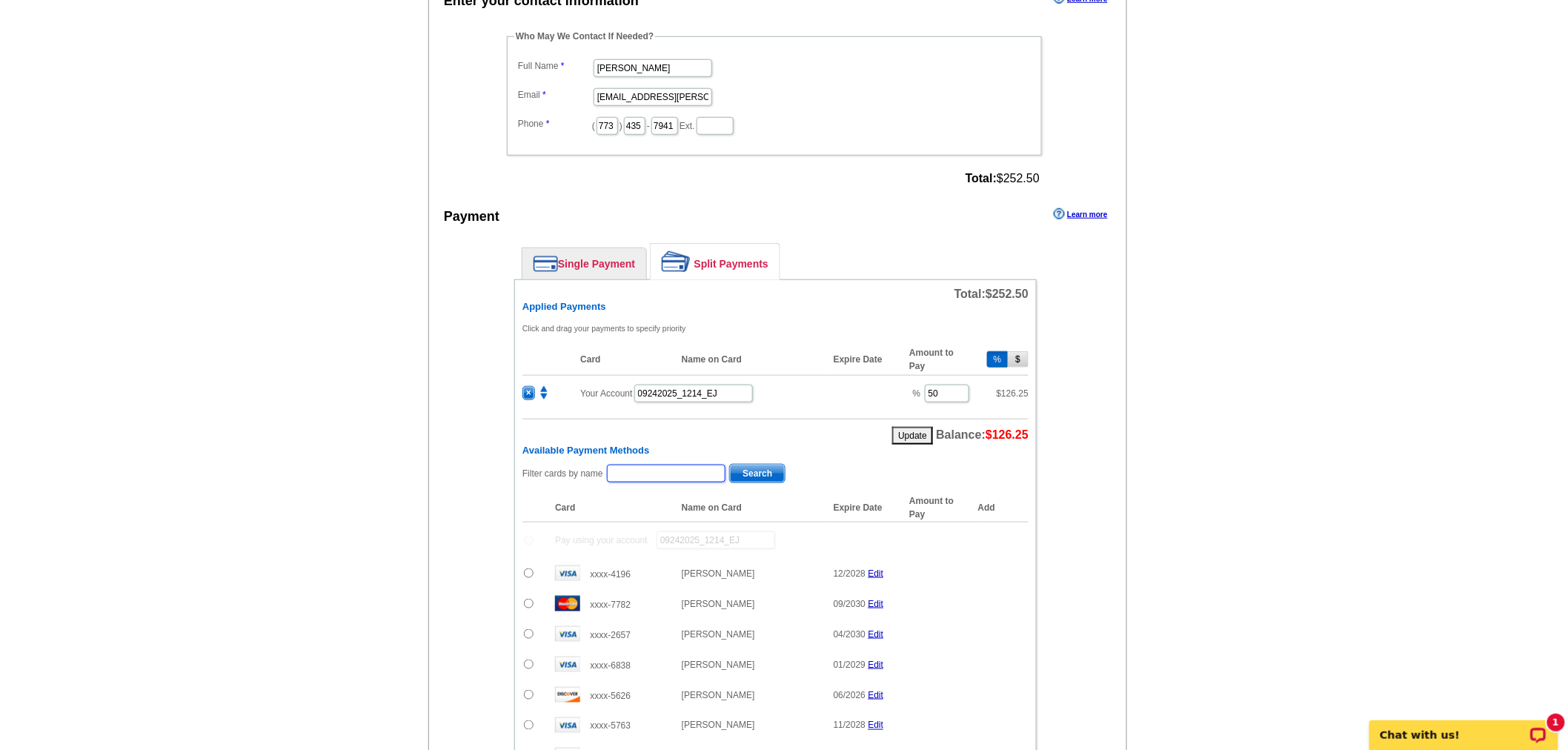
click at [642, 464] on input "text" at bounding box center [667, 473] width 119 height 18
paste input "Bouchard"
type input "Bouchard"
click at [761, 464] on span "Search" at bounding box center [757, 473] width 55 height 18
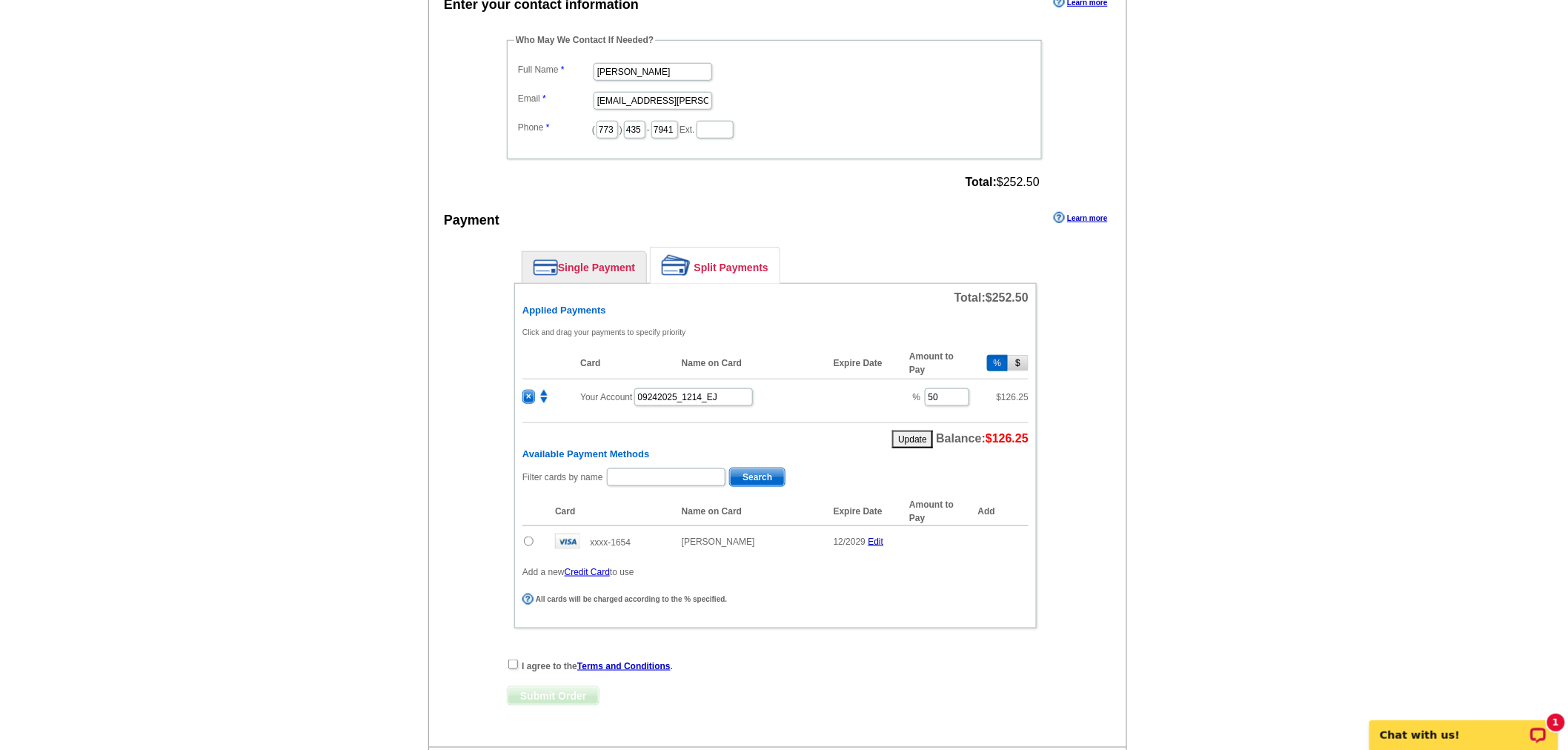
scroll to position [553, 0]
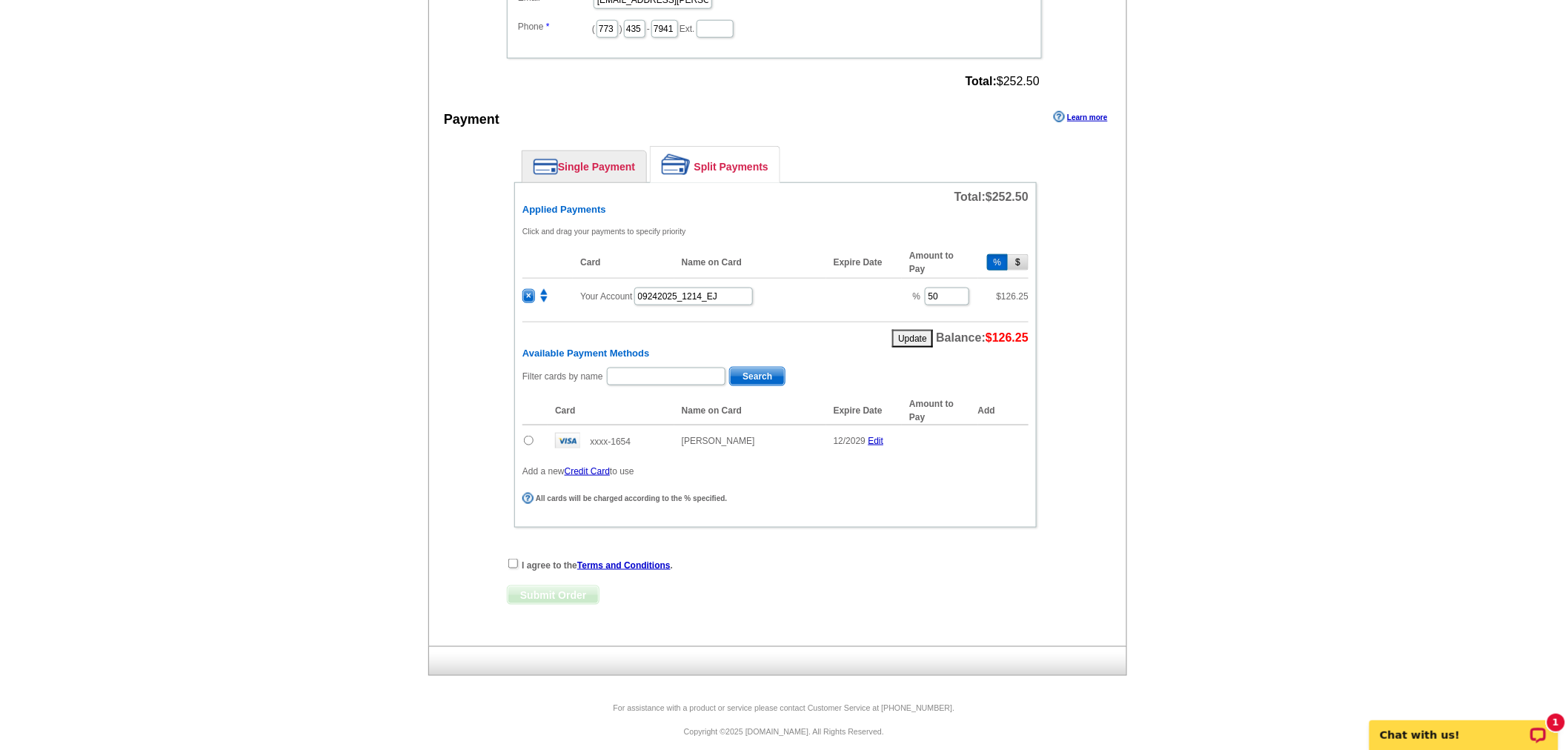
drag, startPoint x: 531, startPoint y: 427, endPoint x: 796, endPoint y: 443, distance: 265.5
click at [531, 436] on input "radio" at bounding box center [529, 440] width 9 height 9
click at [1013, 434] on span "Add" at bounding box center [1007, 442] width 43 height 18
radio input "false"
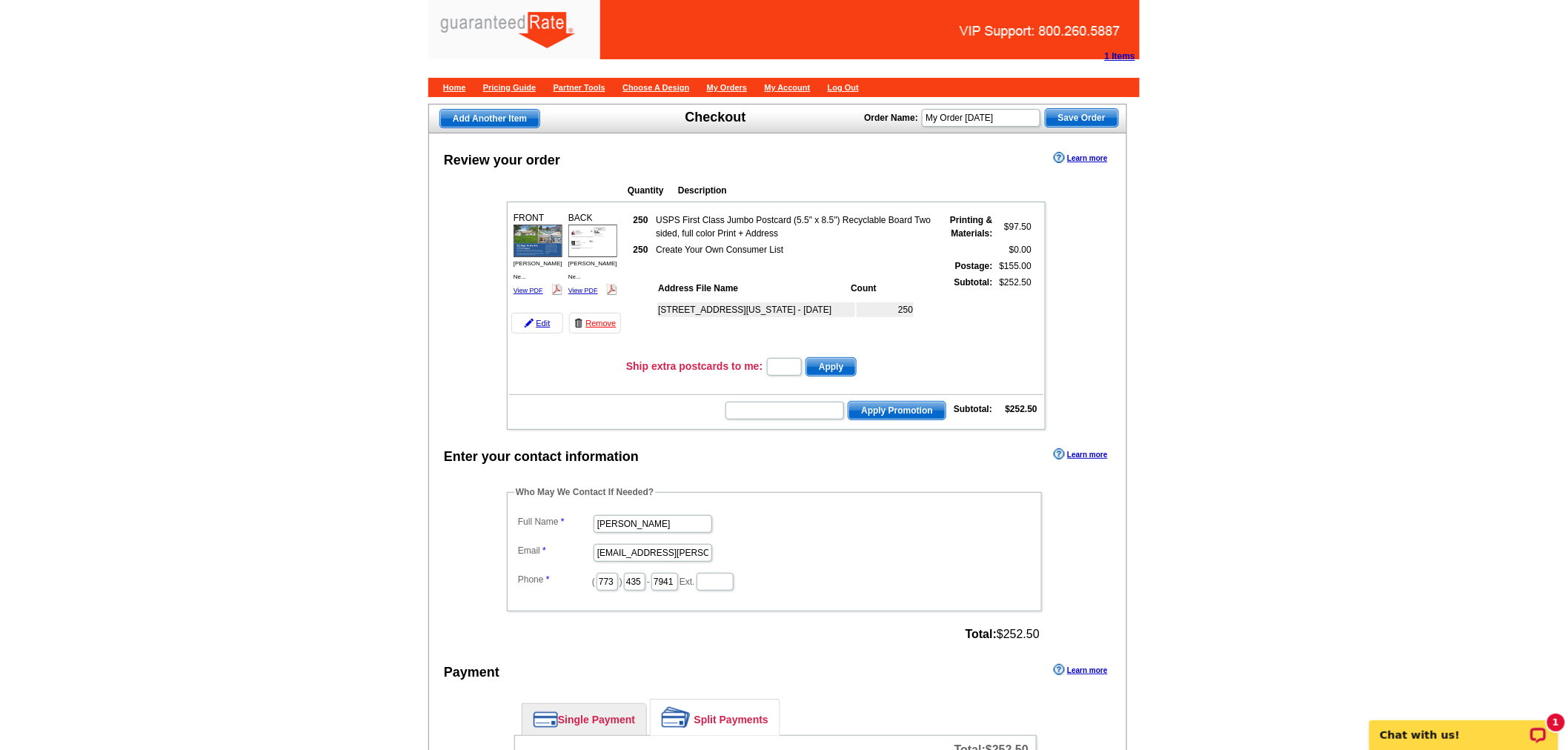
scroll to position [589, 0]
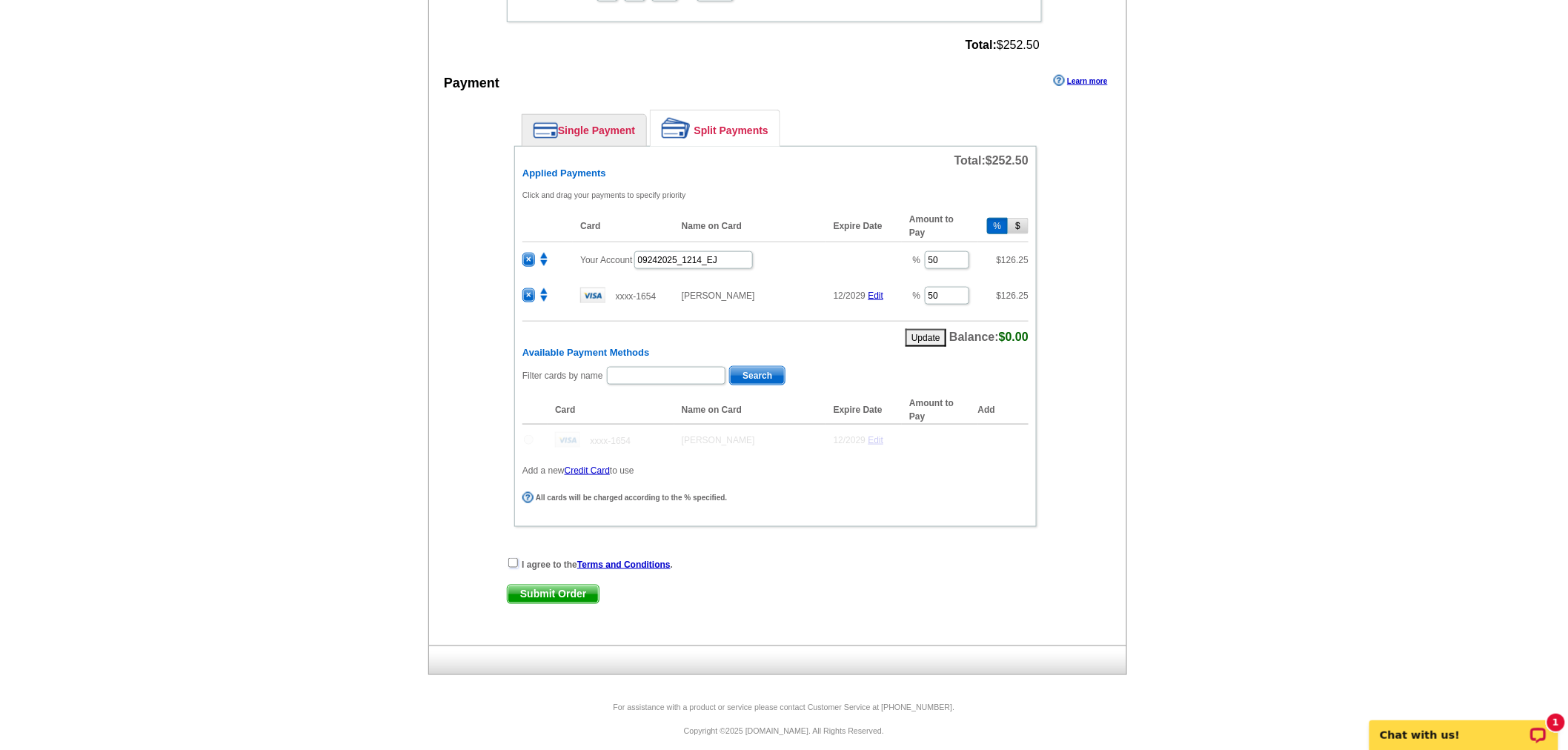
click at [510, 558] on input "checkbox" at bounding box center [513, 563] width 9 height 9
checkbox input "true"
click at [524, 585] on span "Submit Order" at bounding box center [553, 593] width 91 height 18
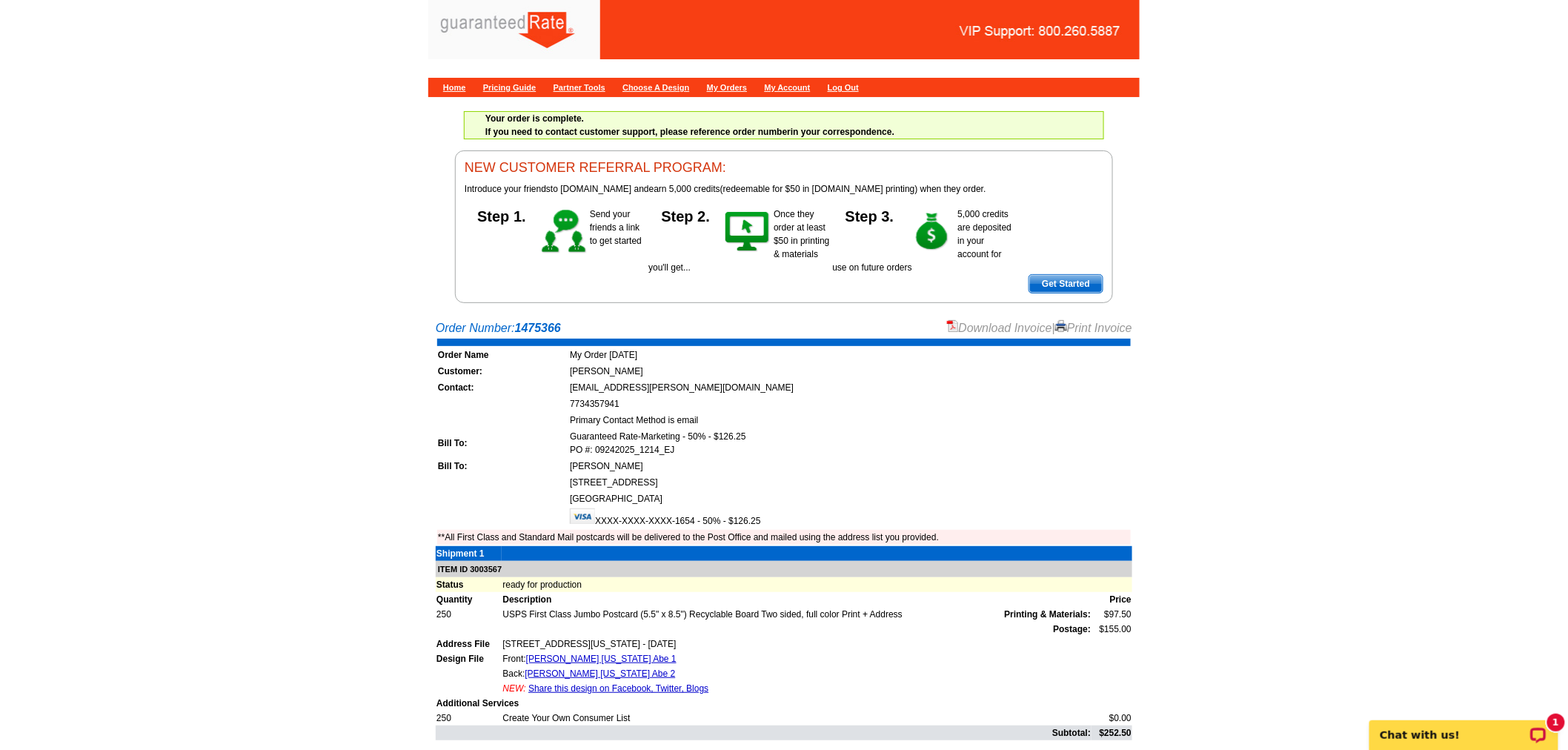
click at [1002, 332] on link "Download Invoice" at bounding box center [999, 328] width 105 height 13
